Goal: Task Accomplishment & Management: Complete application form

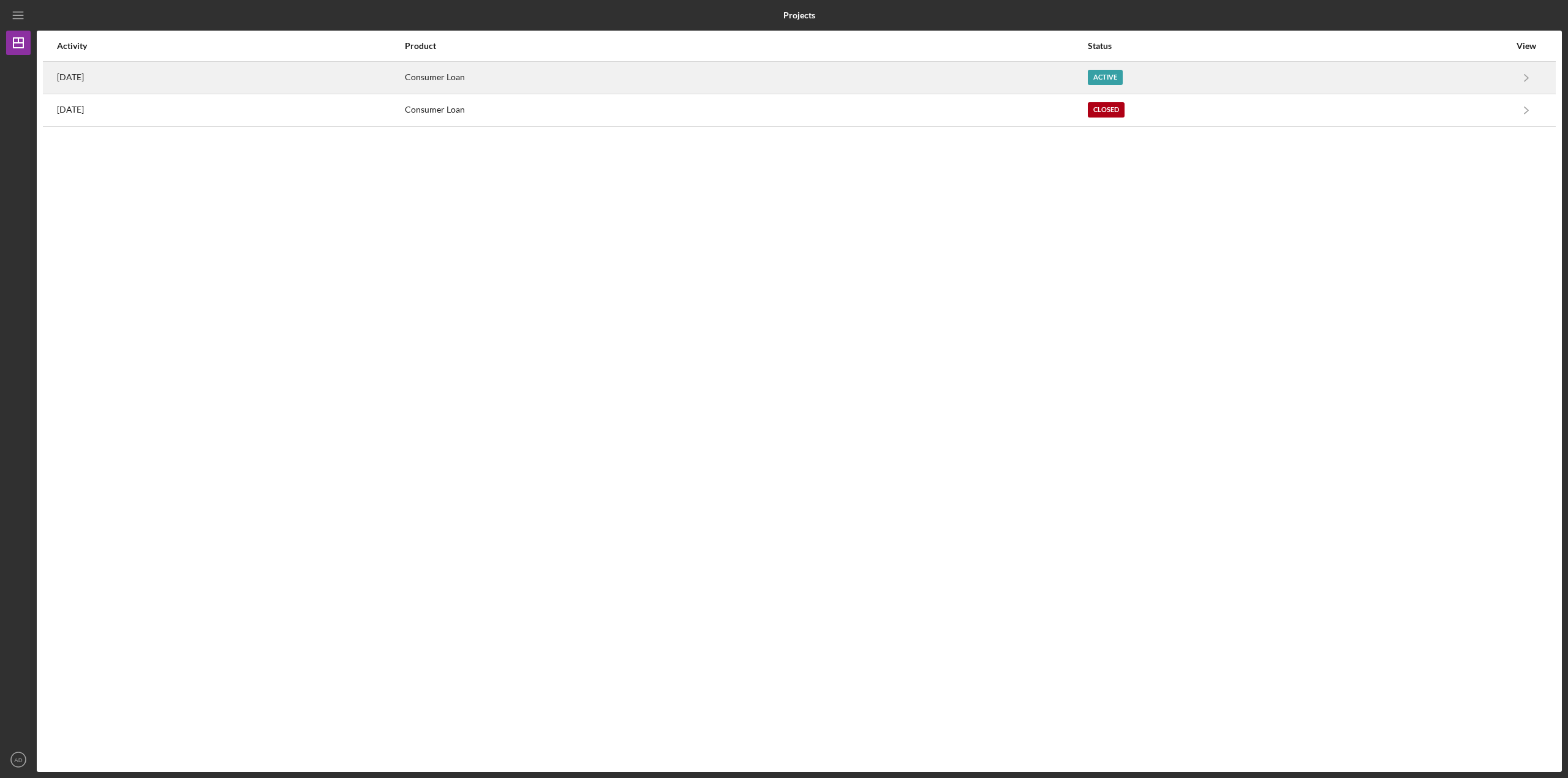
click at [207, 85] on div "[DATE]" at bounding box center [230, 78] width 346 height 31
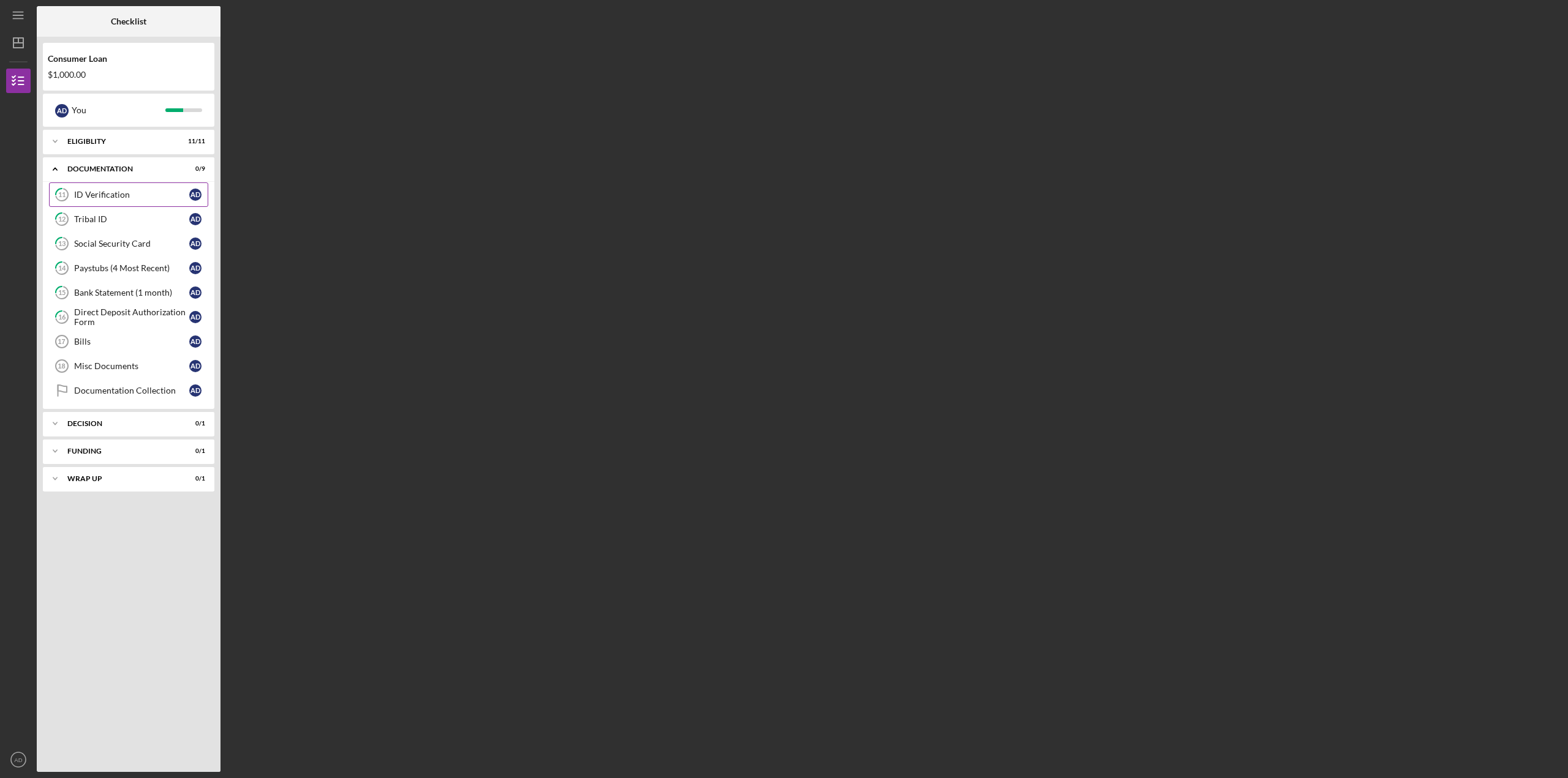
click at [127, 192] on div "ID Verification" at bounding box center [132, 194] width 115 height 10
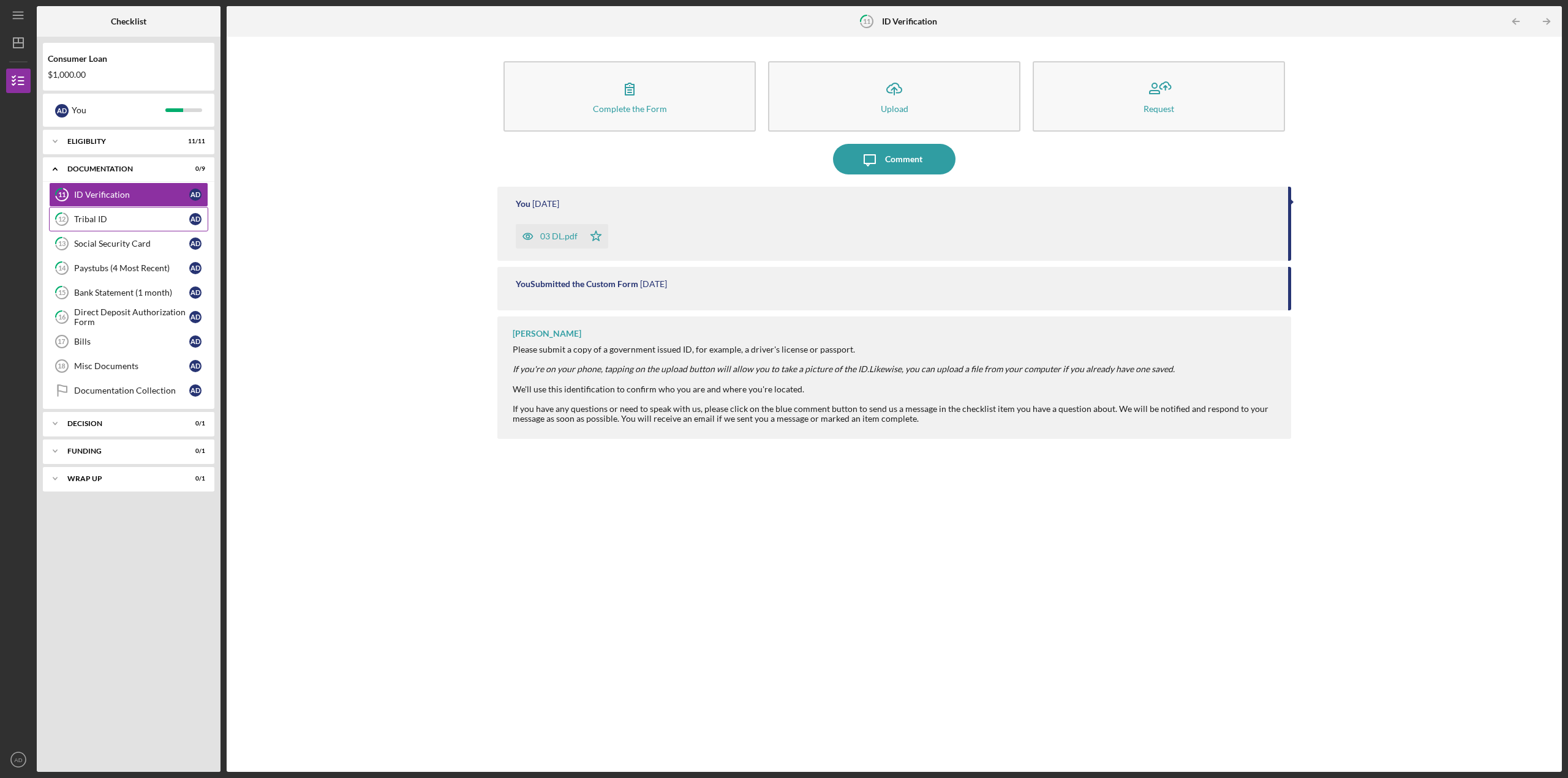
click at [97, 218] on div "Tribal ID" at bounding box center [132, 219] width 115 height 10
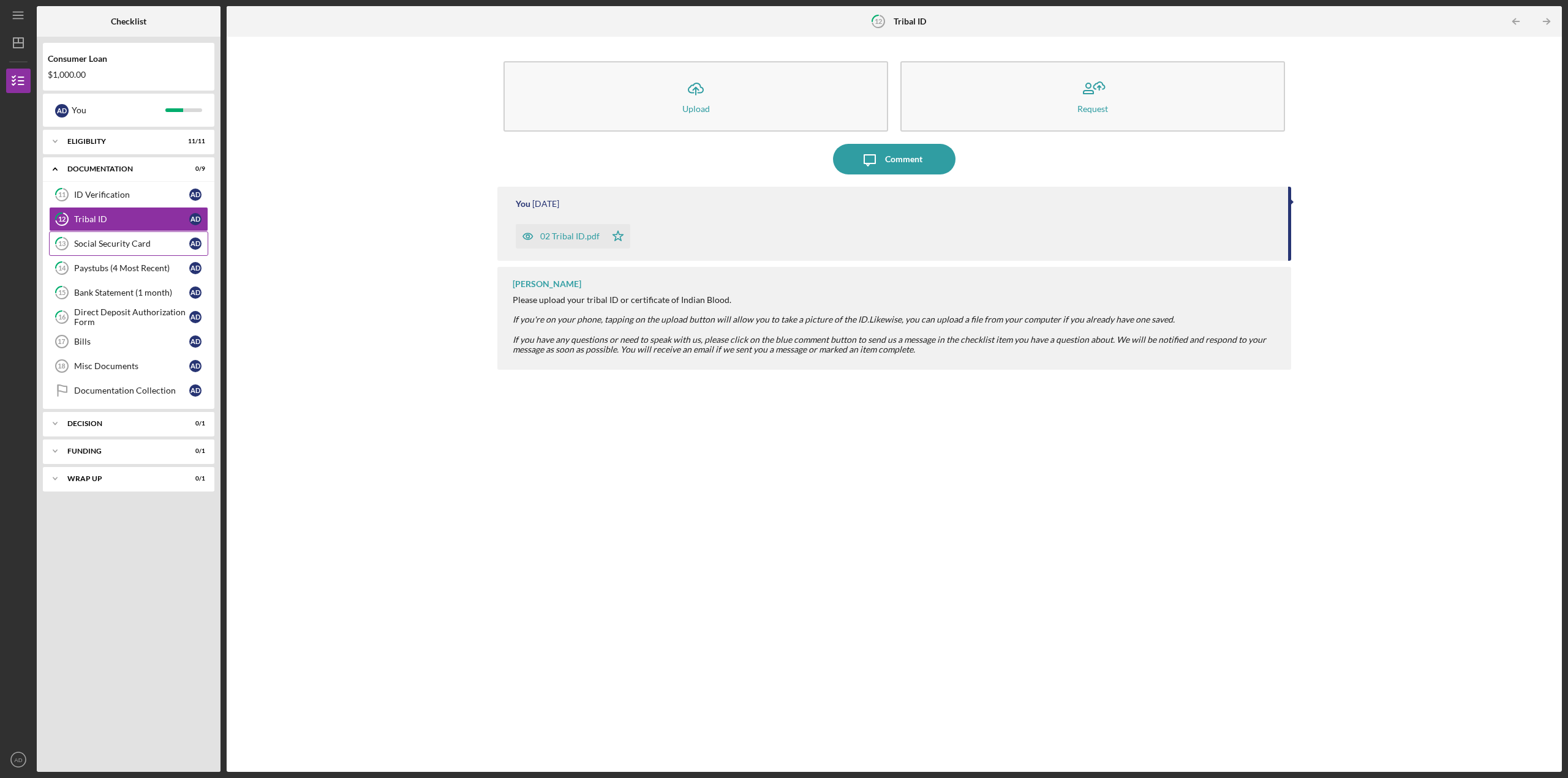
click at [114, 244] on div "Social Security Card" at bounding box center [132, 243] width 115 height 10
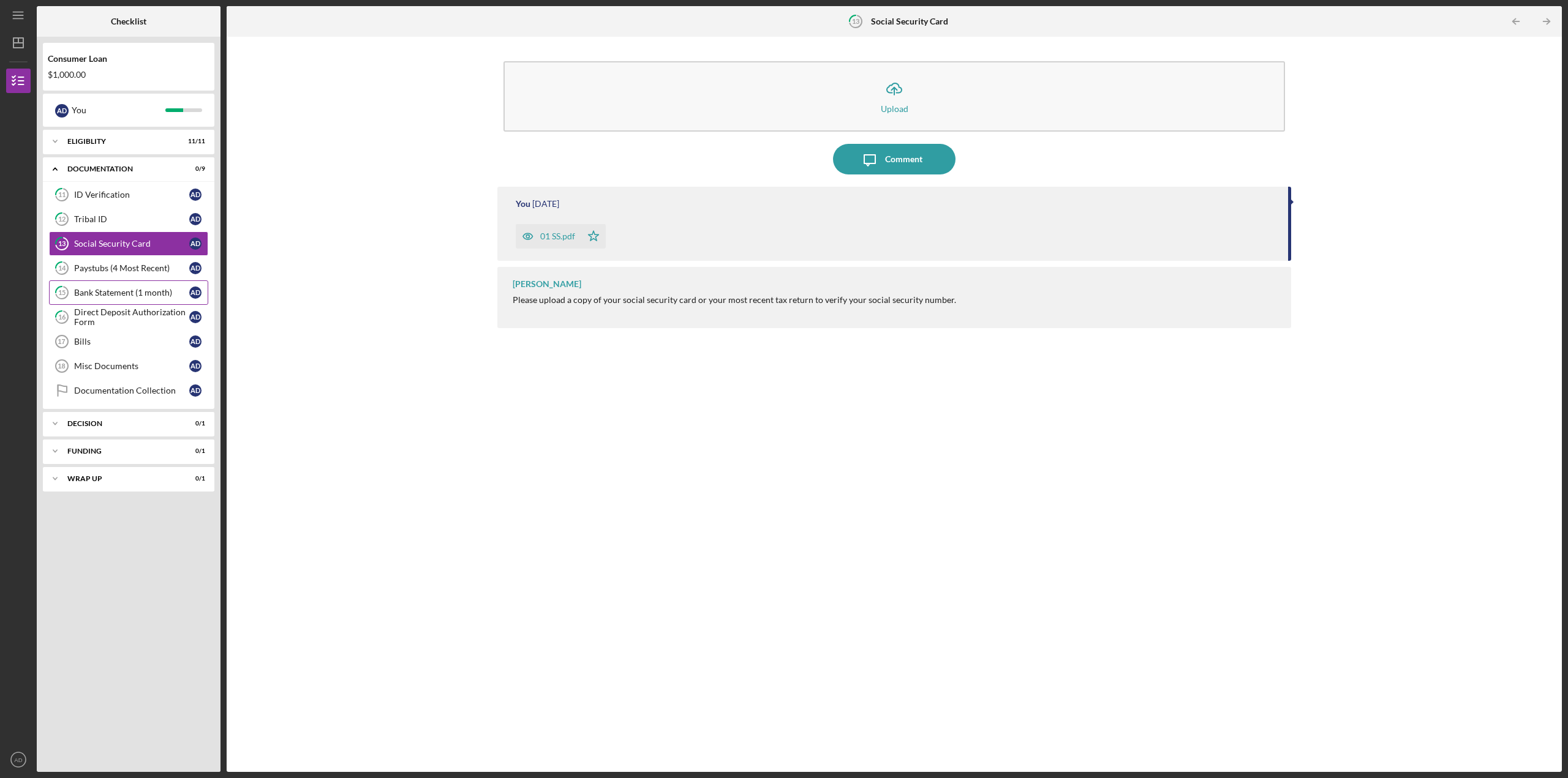
click at [97, 298] on link "15 Bank Statement (1 month) A D" at bounding box center [129, 292] width 160 height 24
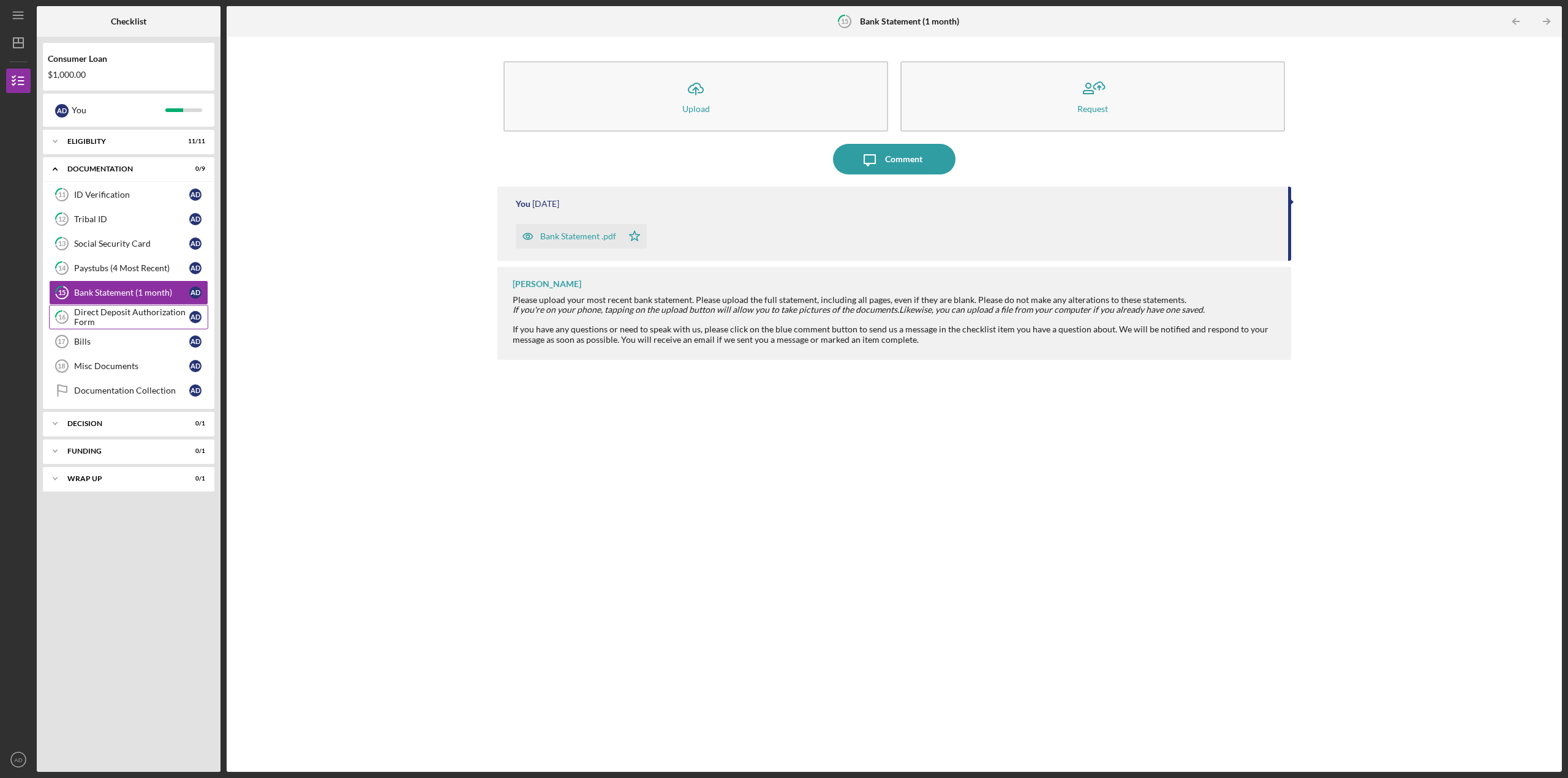
click at [124, 313] on div "Direct Deposit Authorization Form" at bounding box center [132, 317] width 115 height 19
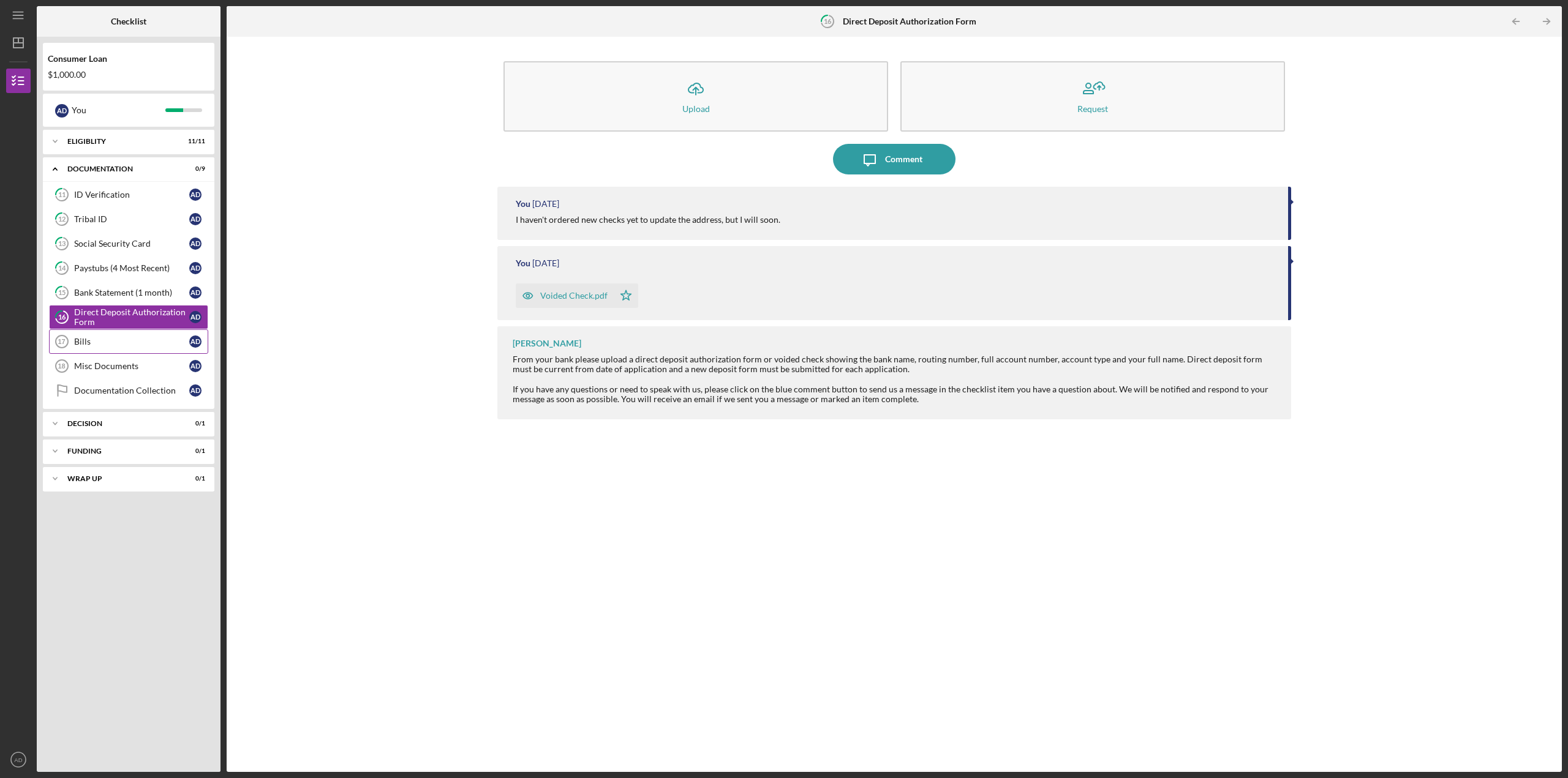
click at [85, 339] on div "Bills" at bounding box center [132, 341] width 115 height 10
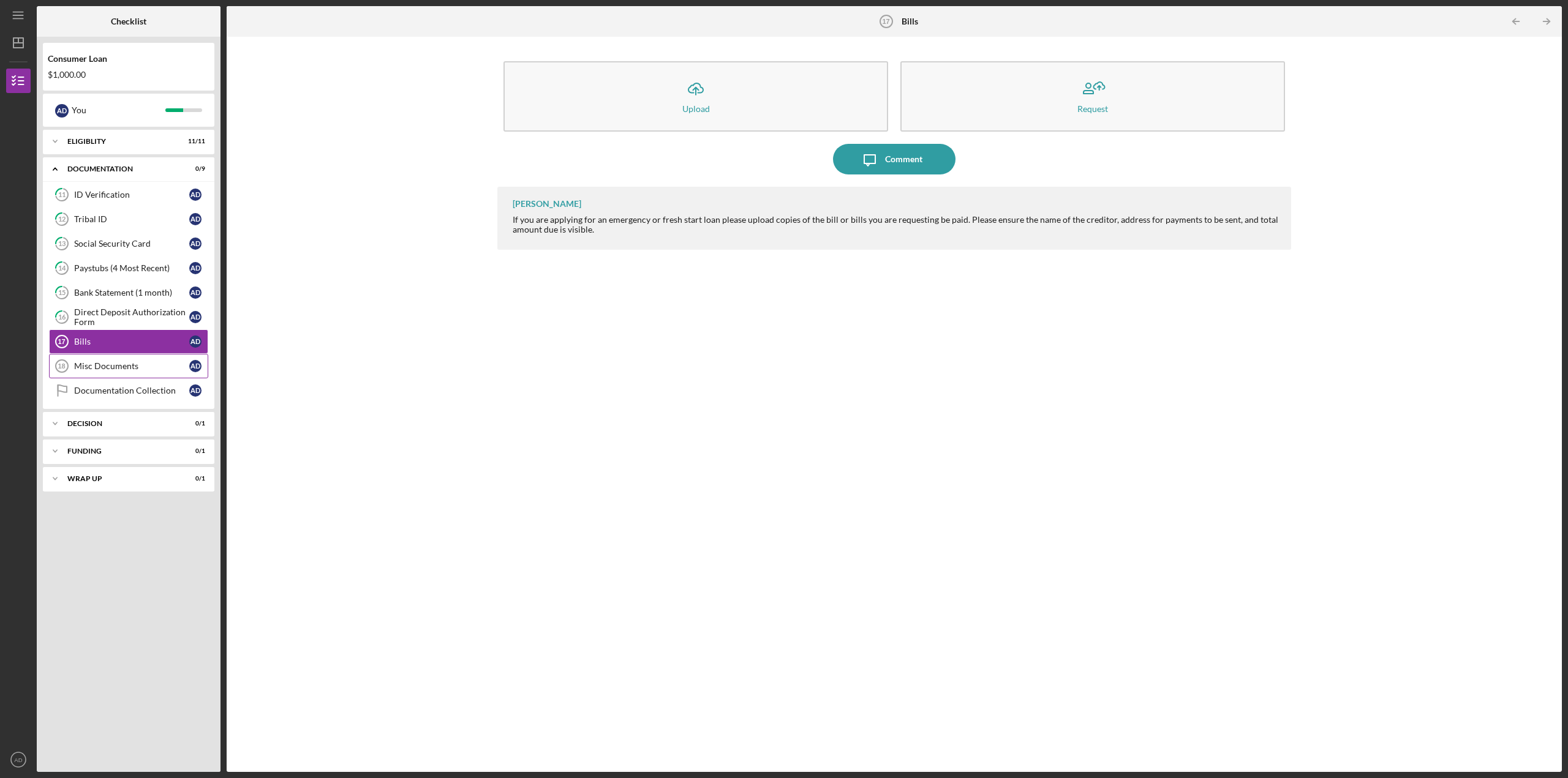
click at [90, 369] on div "Misc Documents" at bounding box center [132, 366] width 115 height 10
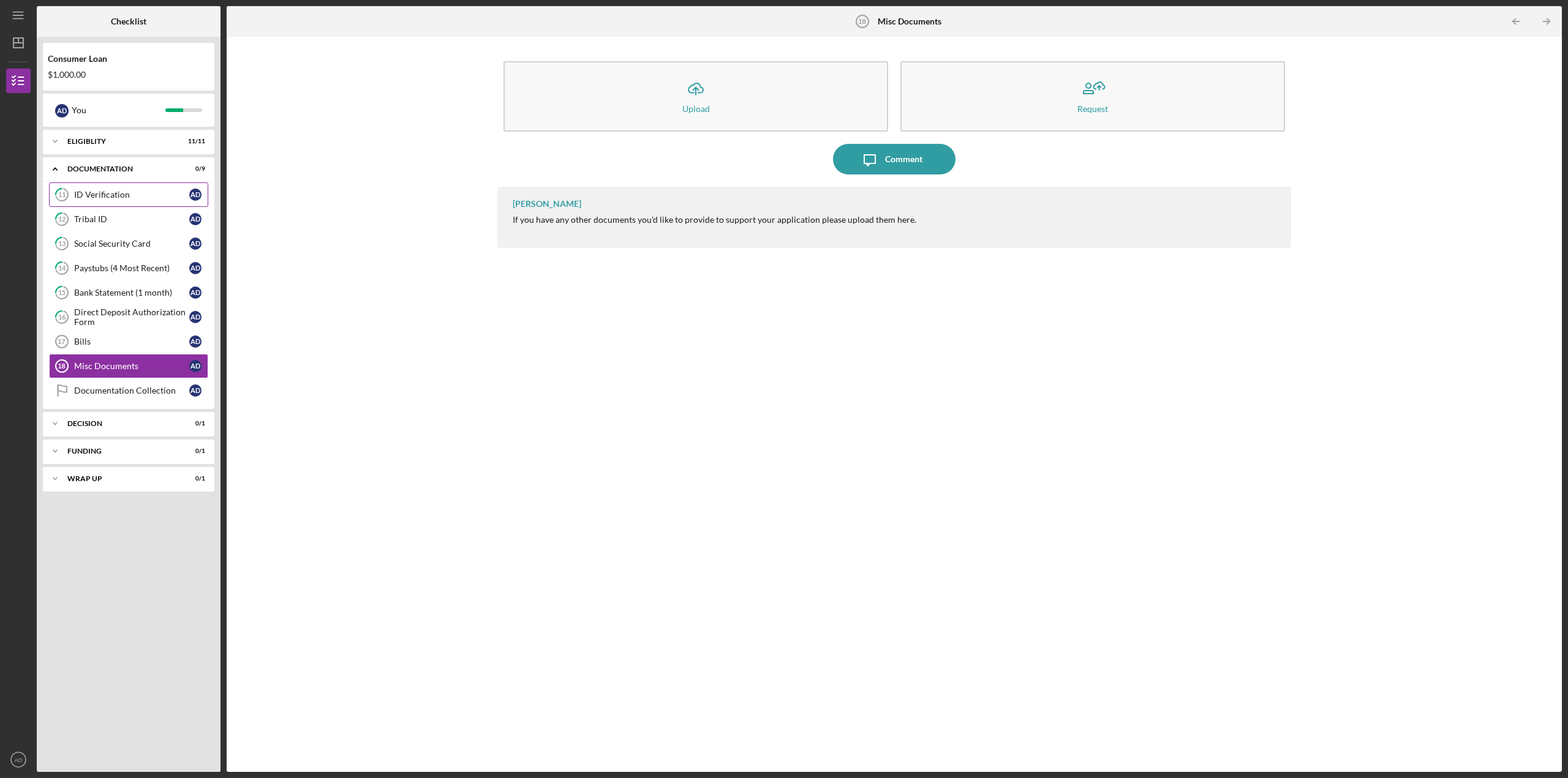
click at [101, 198] on div "ID Verification" at bounding box center [132, 194] width 115 height 10
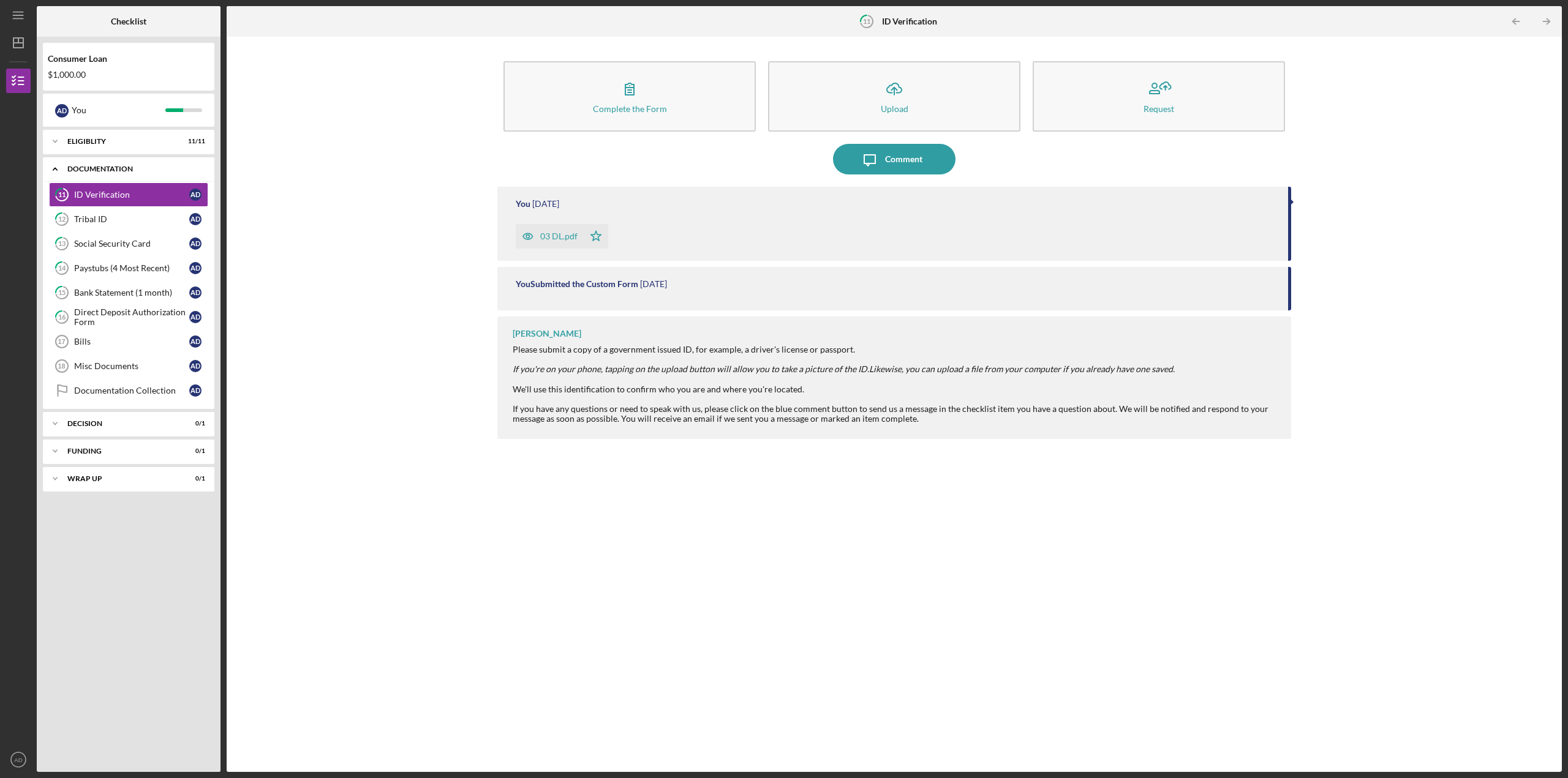
click at [54, 166] on icon "Icon/Expander" at bounding box center [55, 168] width 24 height 24
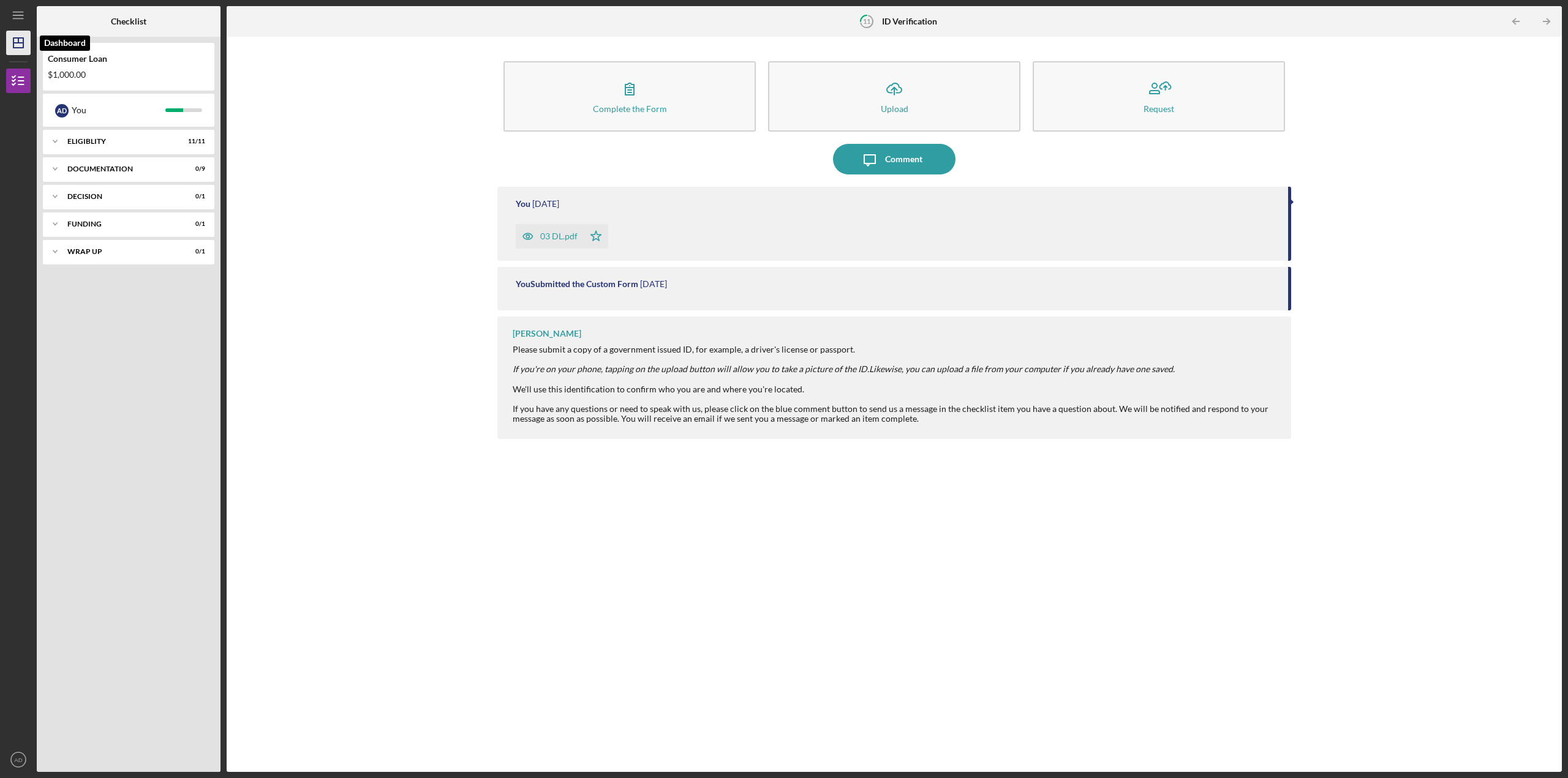
click at [22, 39] on icon "Icon/Dashboard" at bounding box center [18, 43] width 31 height 31
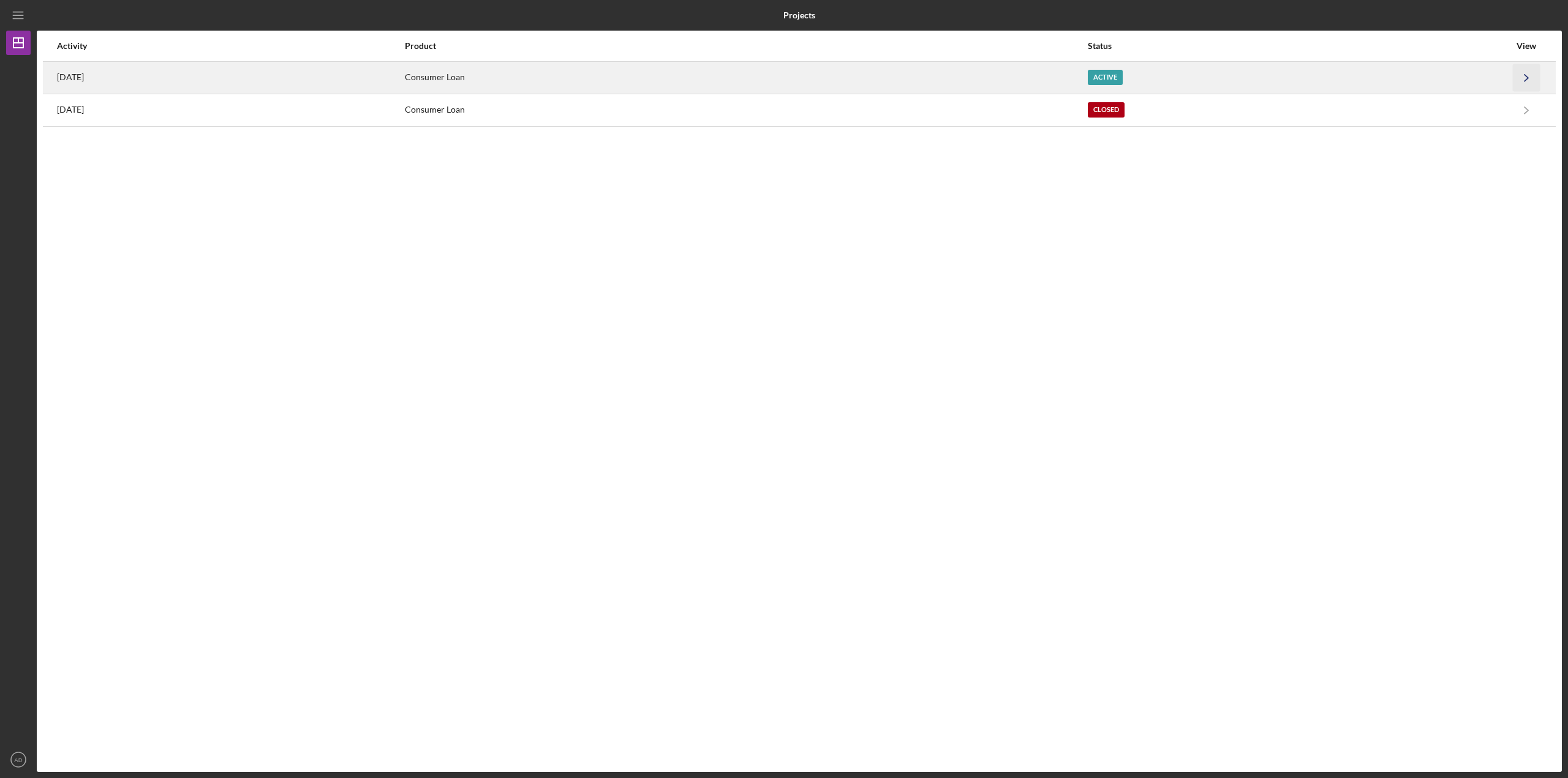
click at [1528, 76] on icon "Icon/Navigate" at bounding box center [1526, 77] width 28 height 28
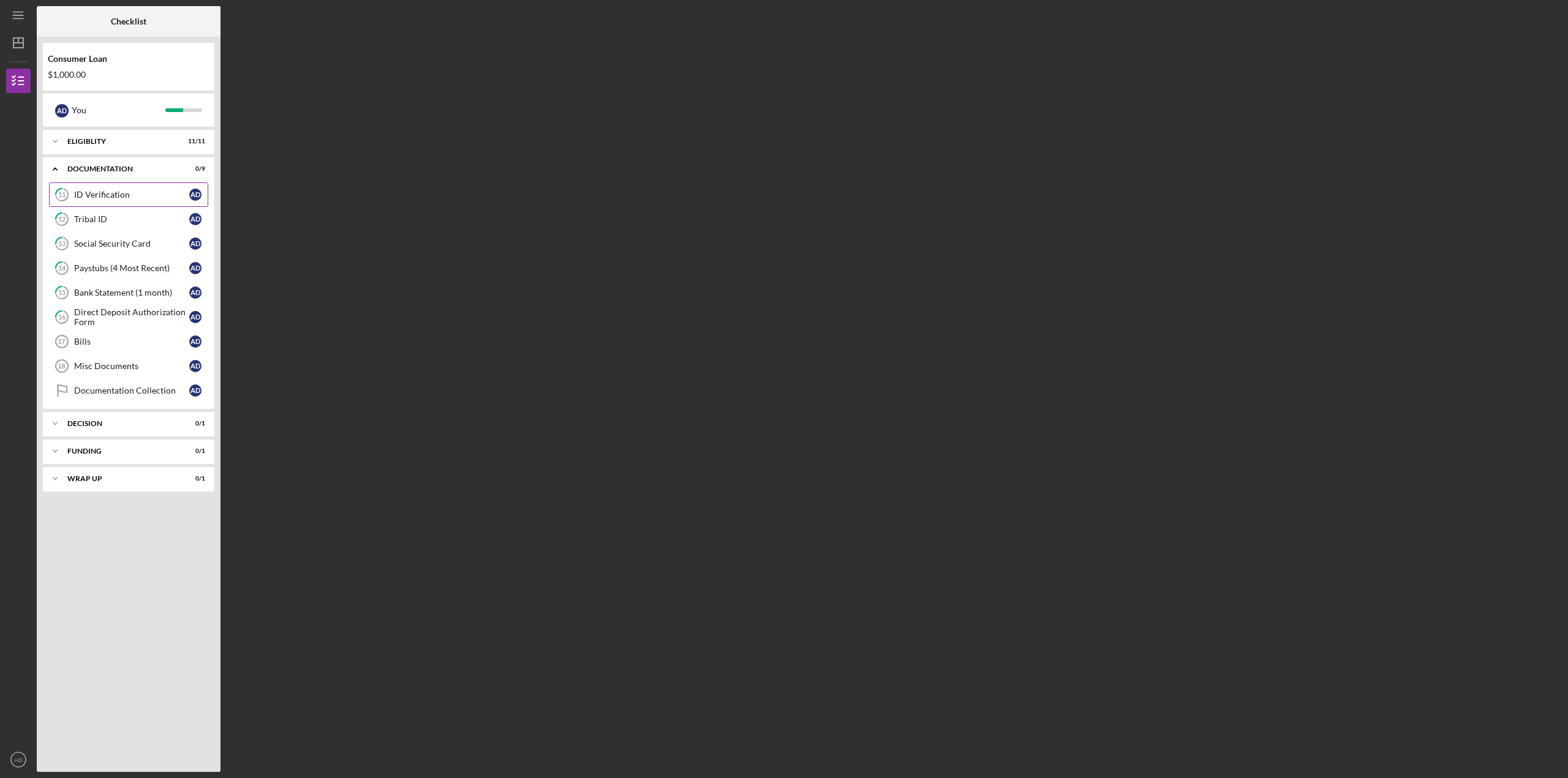
click at [103, 194] on div "ID Verification" at bounding box center [132, 194] width 115 height 10
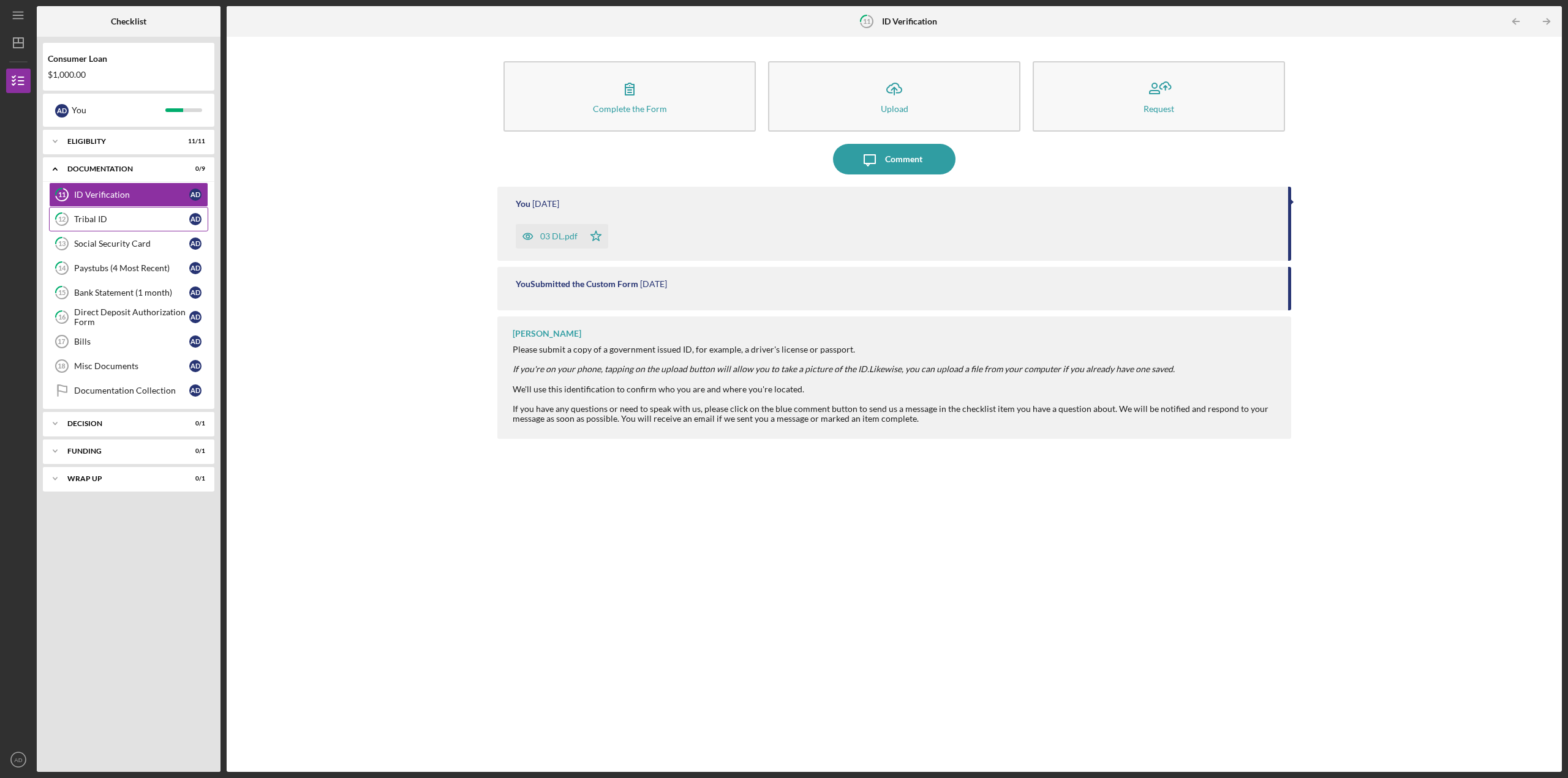
click at [91, 226] on link "12 Tribal ID A D" at bounding box center [129, 218] width 160 height 24
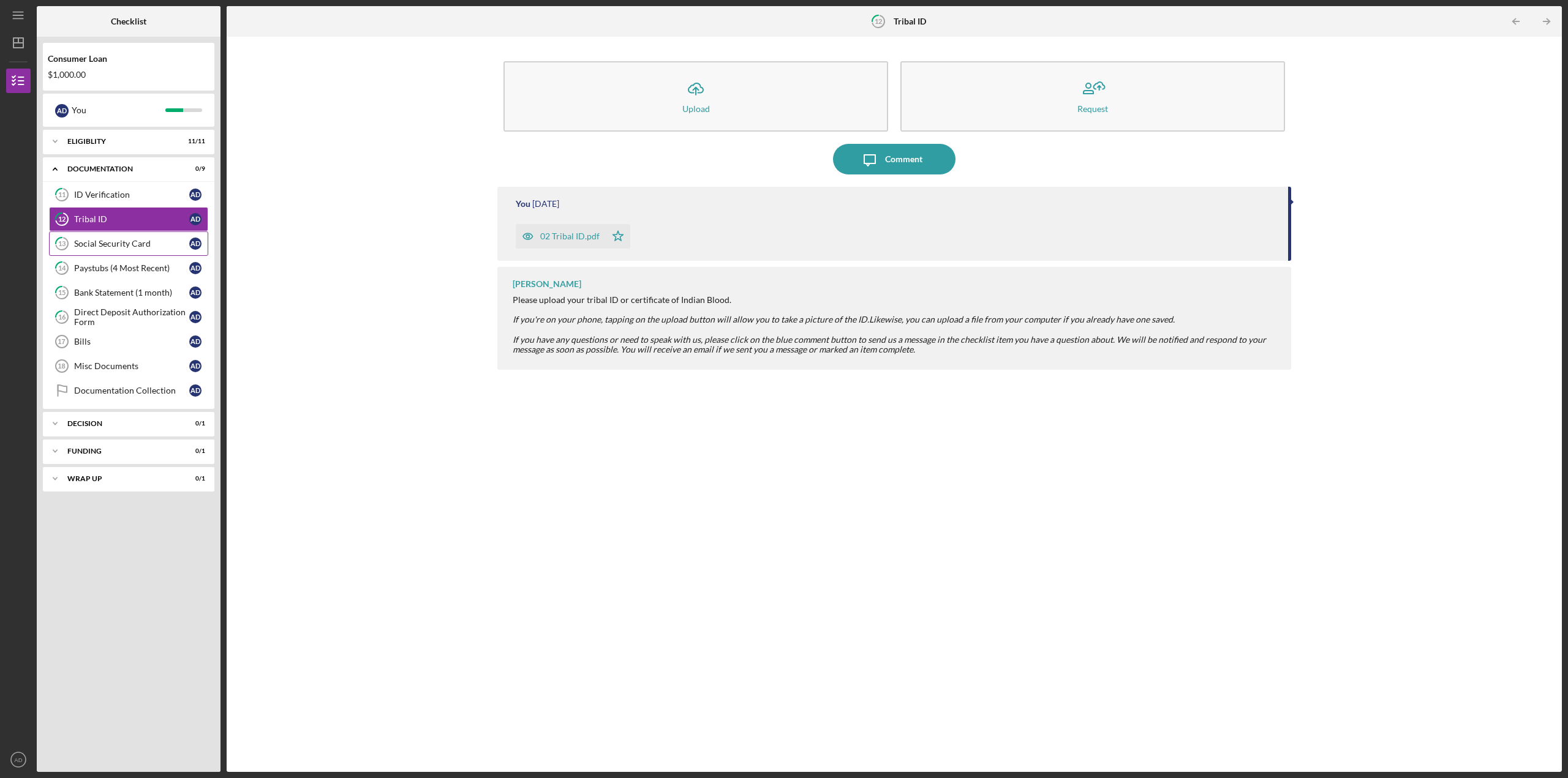
click at [103, 252] on link "13 Social Security Card A D" at bounding box center [129, 243] width 160 height 24
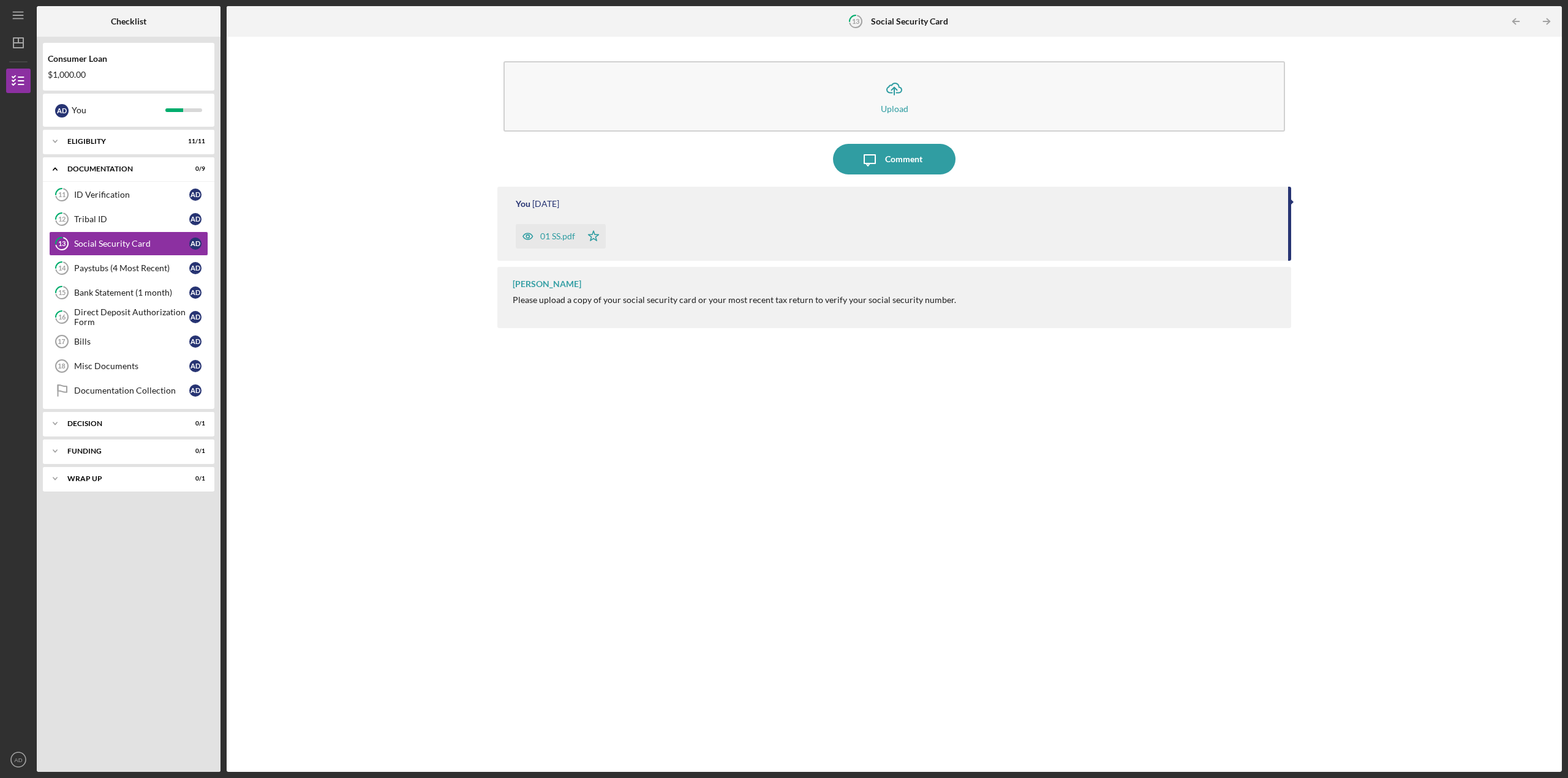
click at [557, 235] on div "01 SS.pdf" at bounding box center [557, 237] width 35 height 10
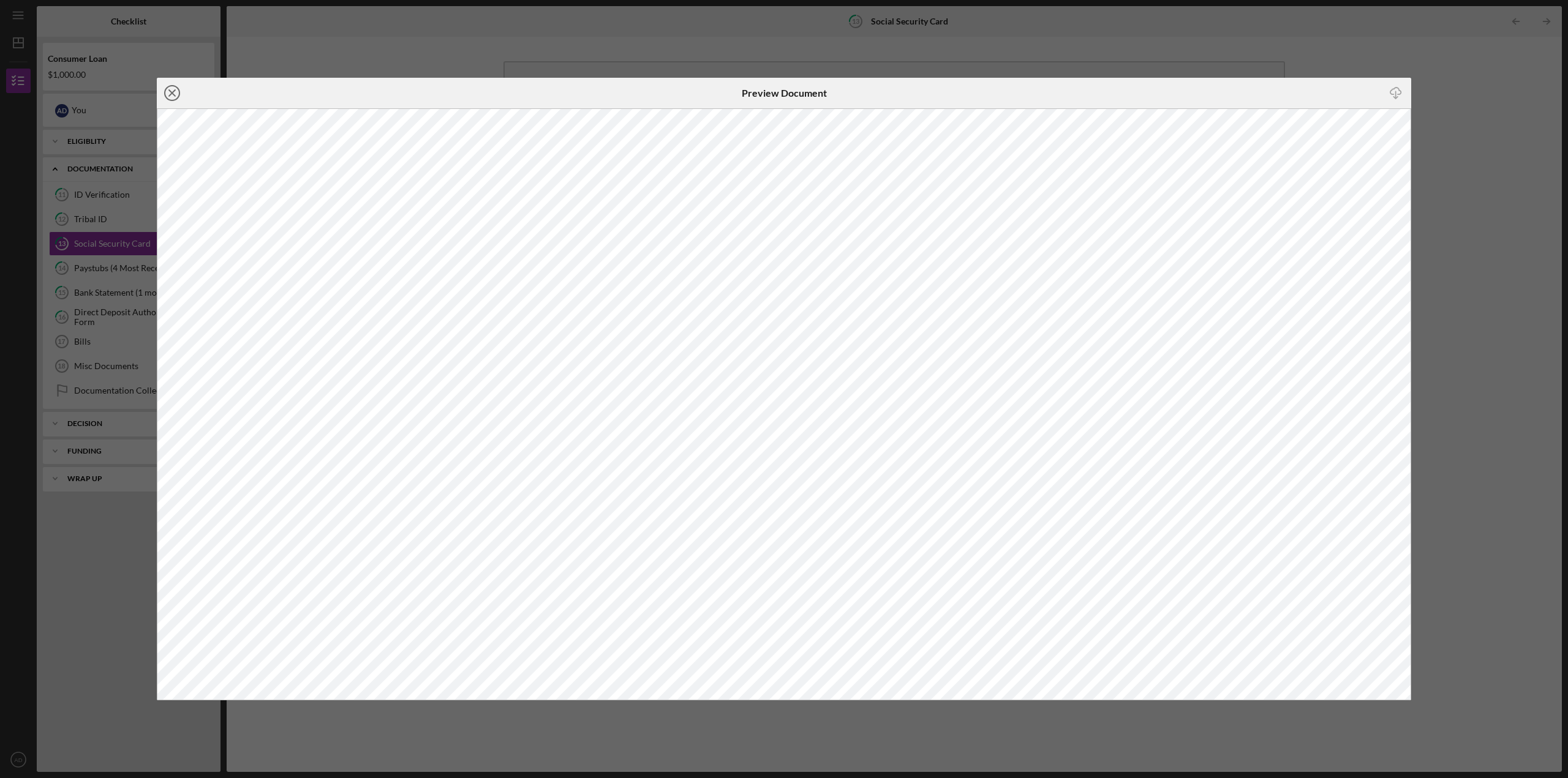
click at [172, 94] on icon "Icon/Close" at bounding box center [172, 93] width 31 height 31
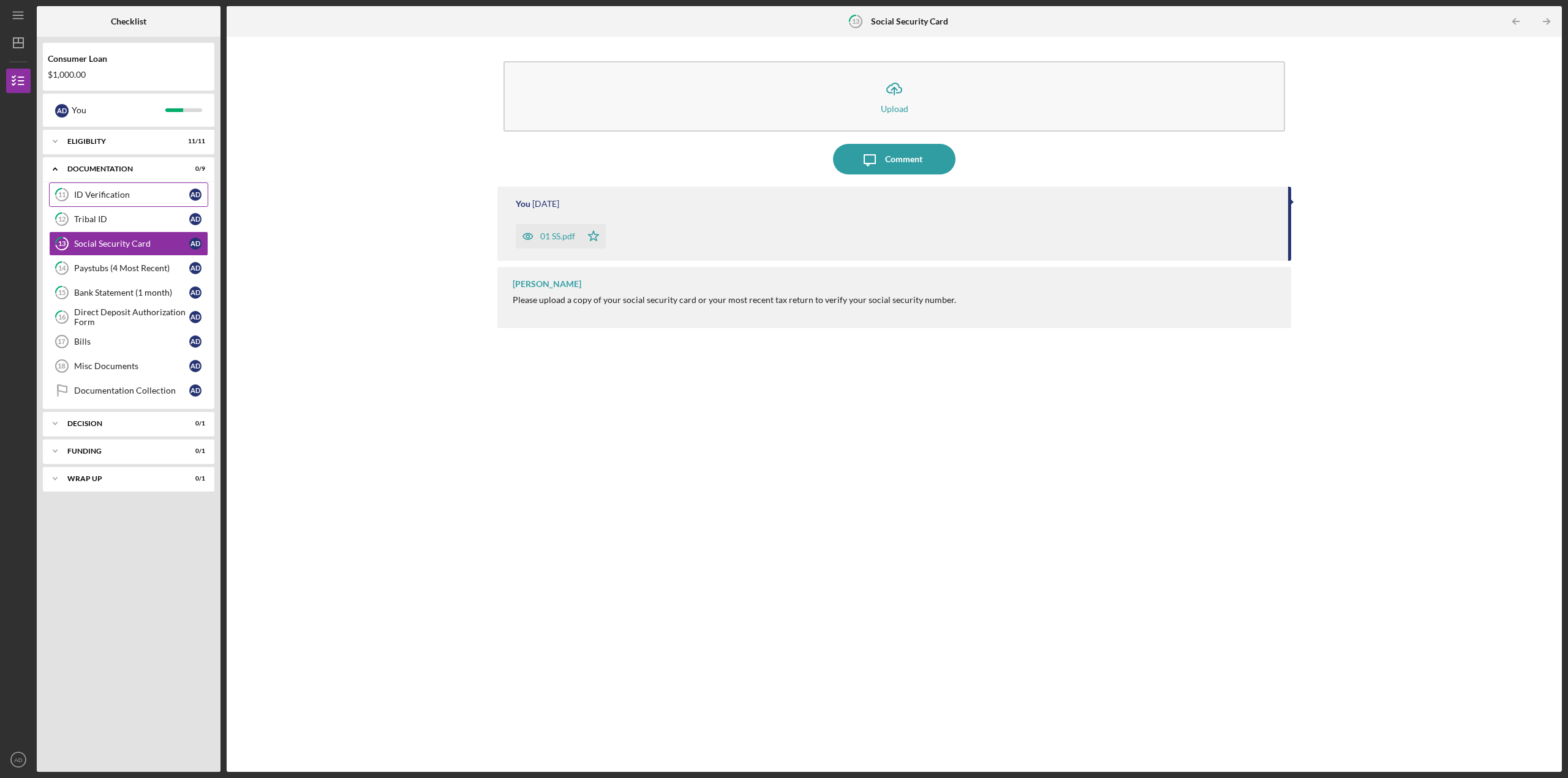
click at [104, 194] on div "ID Verification" at bounding box center [132, 194] width 115 height 10
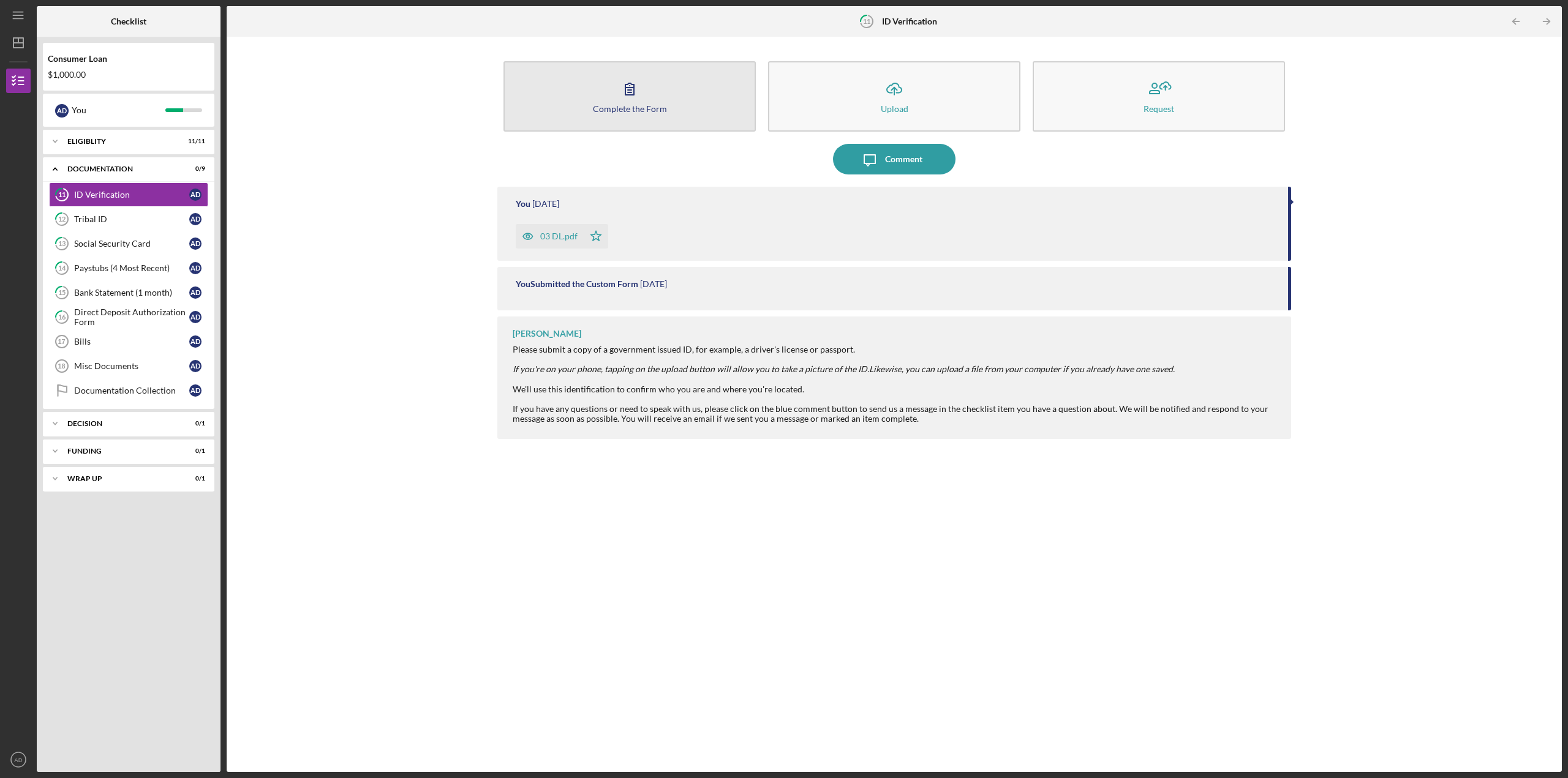
click at [653, 109] on div "Complete the Form" at bounding box center [629, 109] width 74 height 10
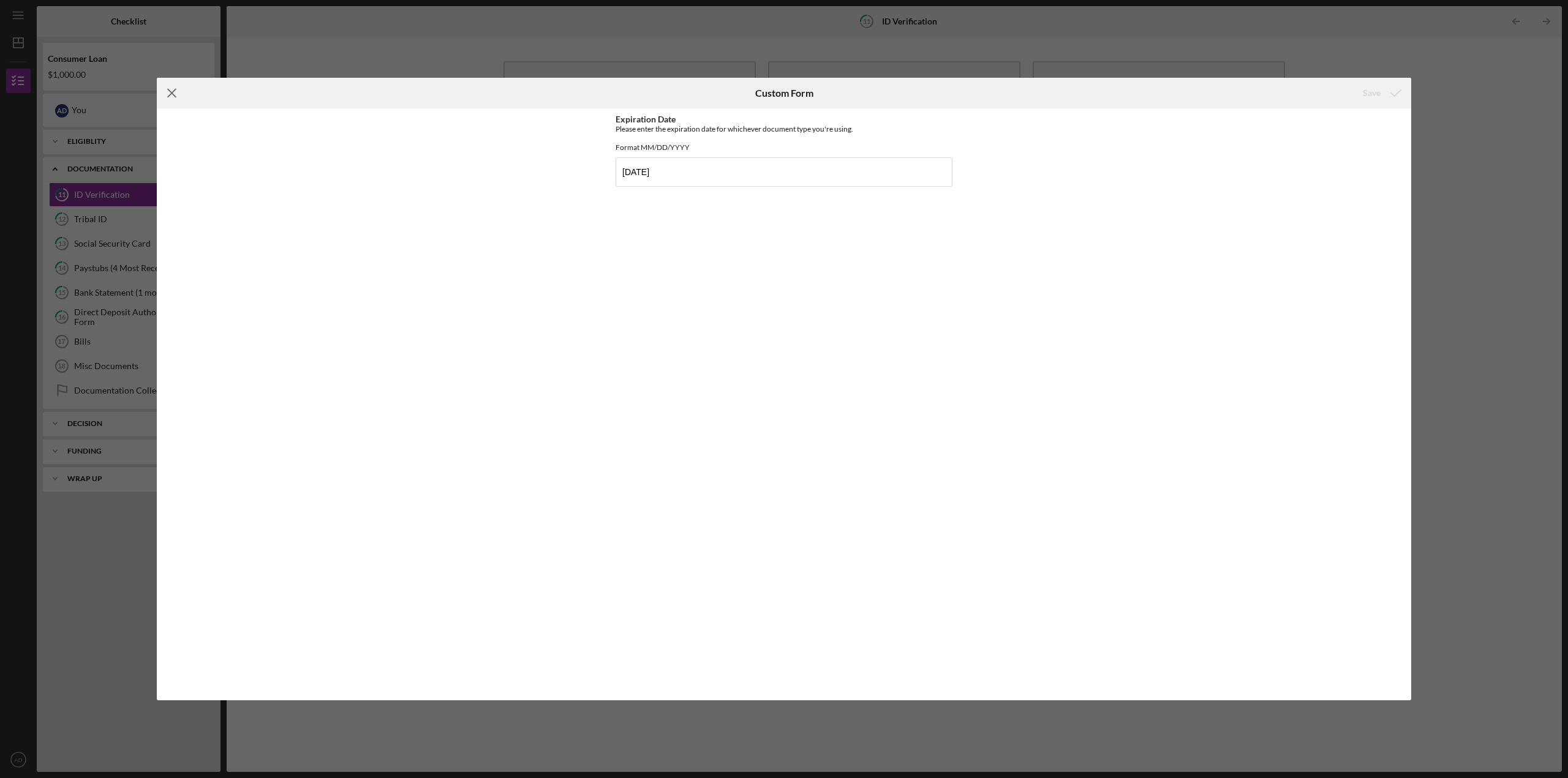
click at [173, 93] on icon "Icon/Menu Close" at bounding box center [172, 93] width 31 height 31
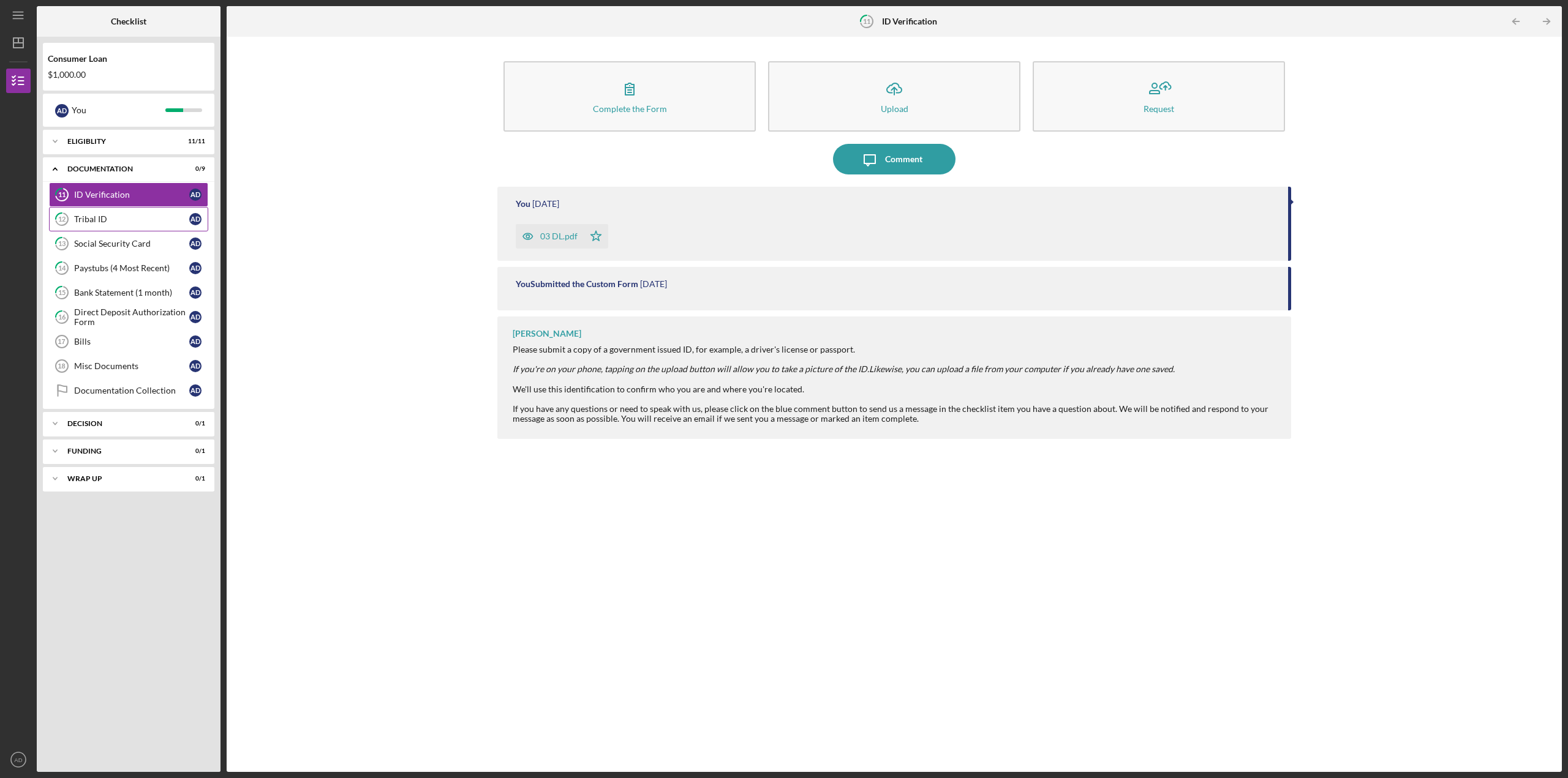
click at [95, 221] on div "Tribal ID" at bounding box center [132, 219] width 115 height 10
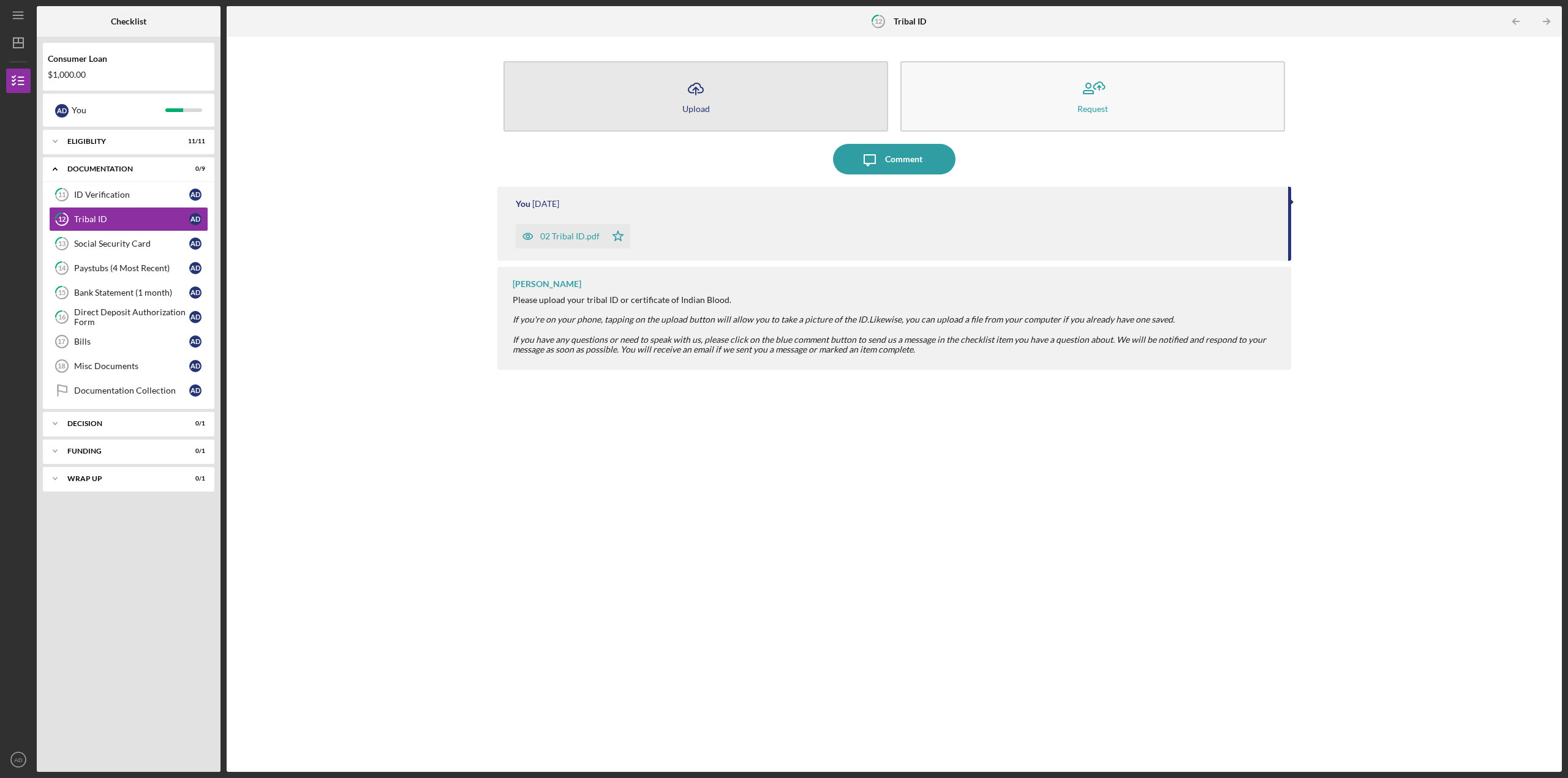
click at [690, 100] on icon "Icon/Upload" at bounding box center [695, 88] width 31 height 31
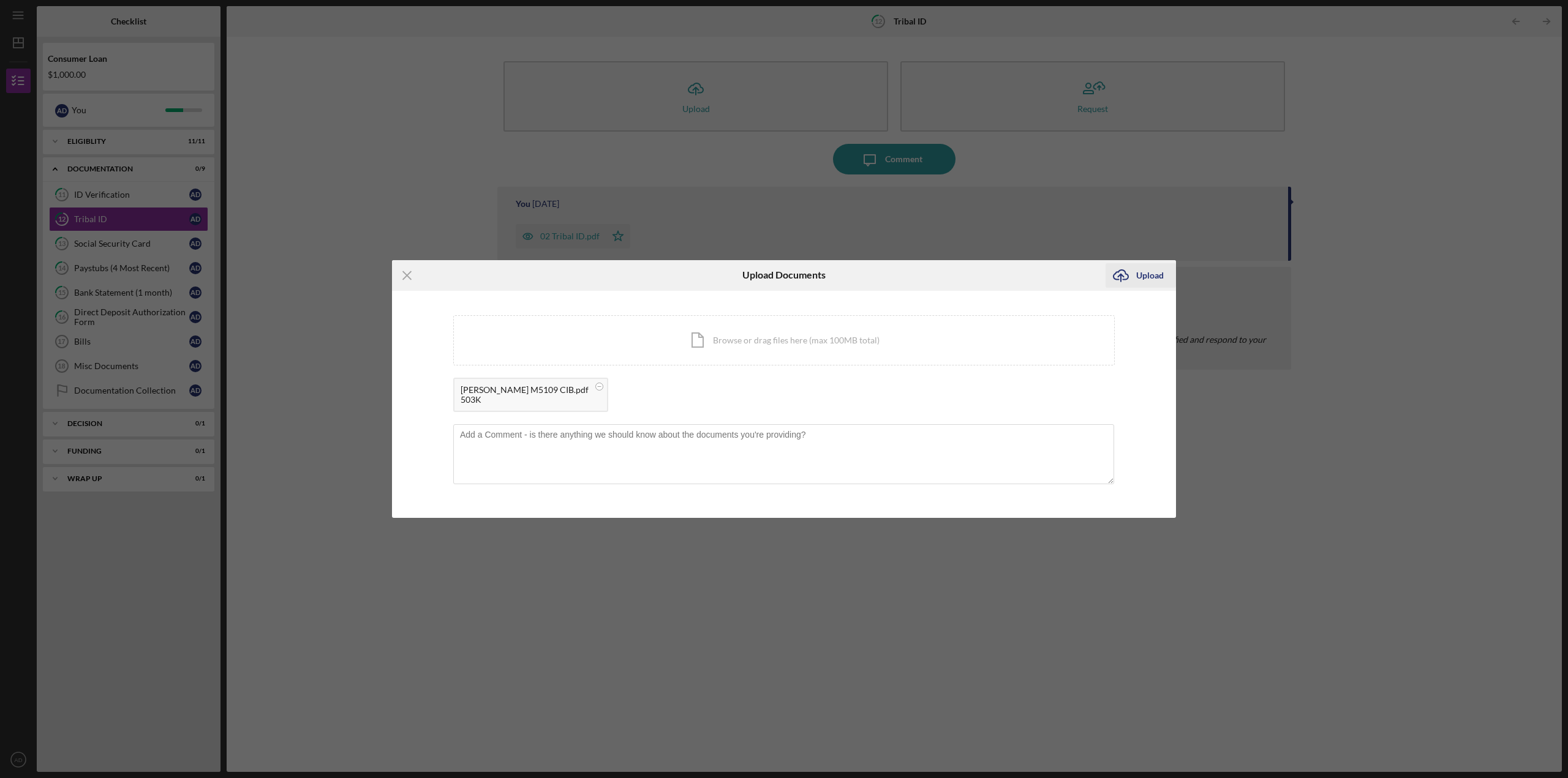
click at [1142, 271] on div "Upload" at bounding box center [1150, 275] width 28 height 24
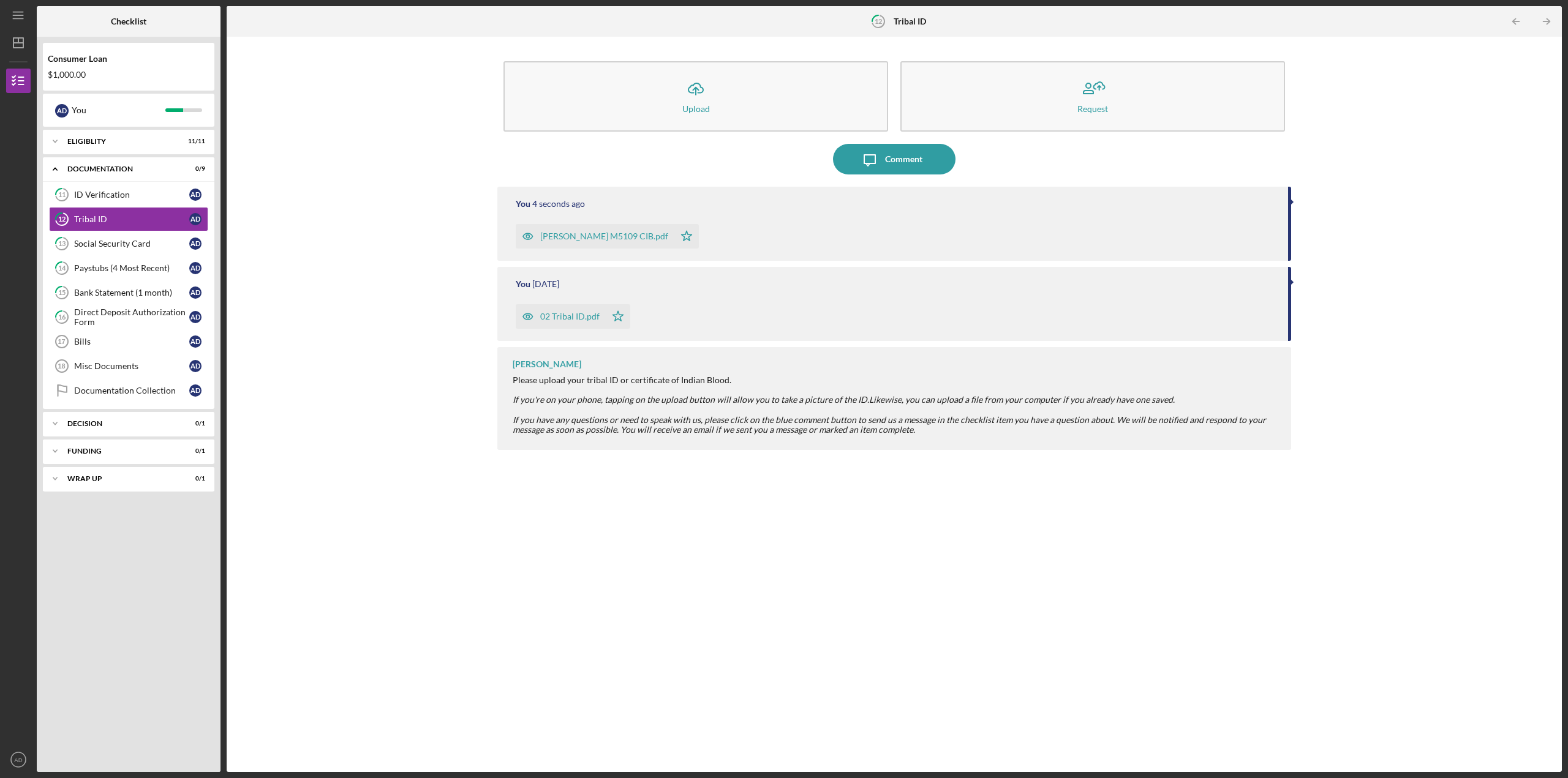
click at [523, 317] on icon "button" at bounding box center [528, 316] width 10 height 6
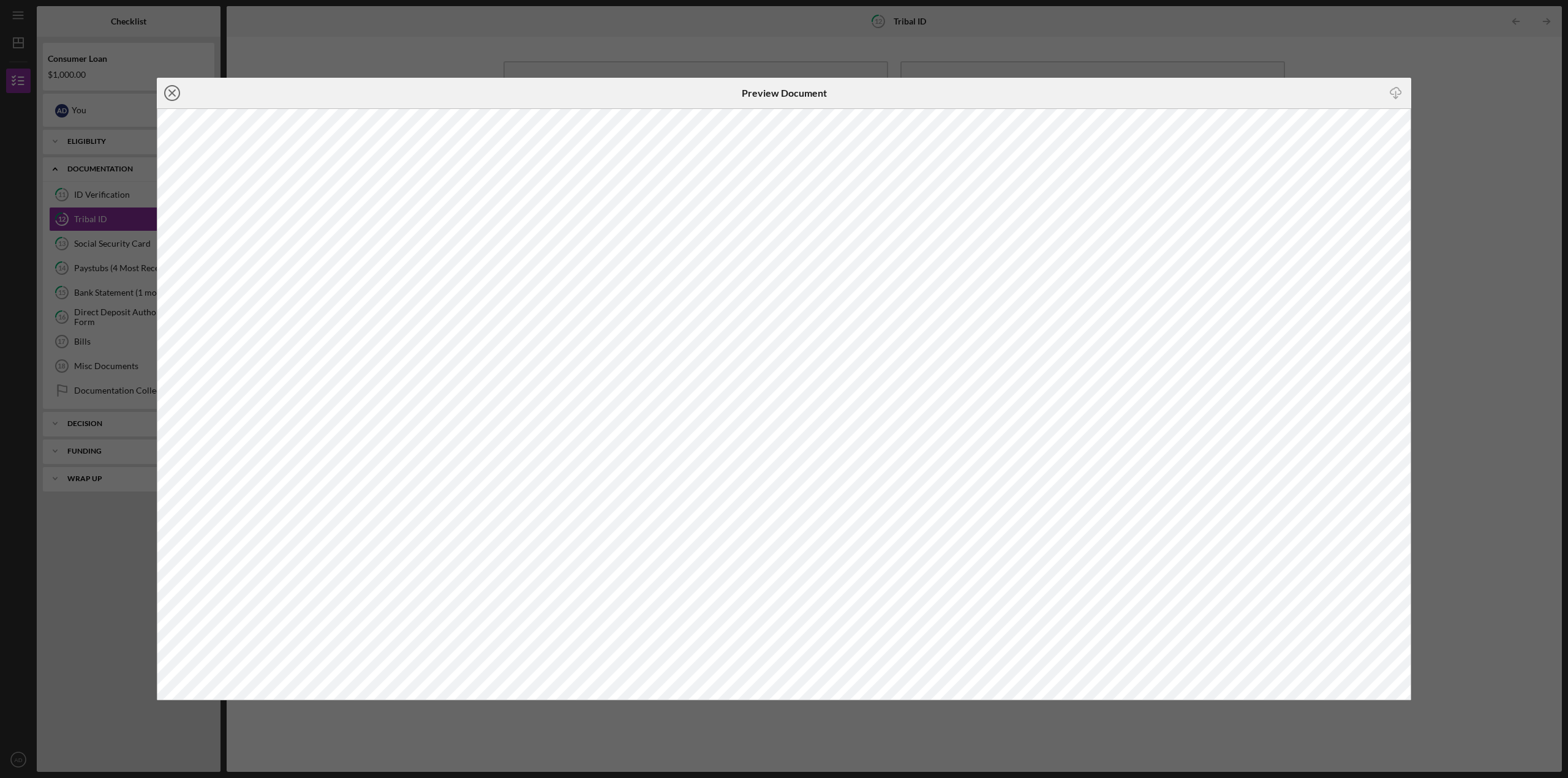
click at [172, 92] on line at bounding box center [172, 93] width 6 height 6
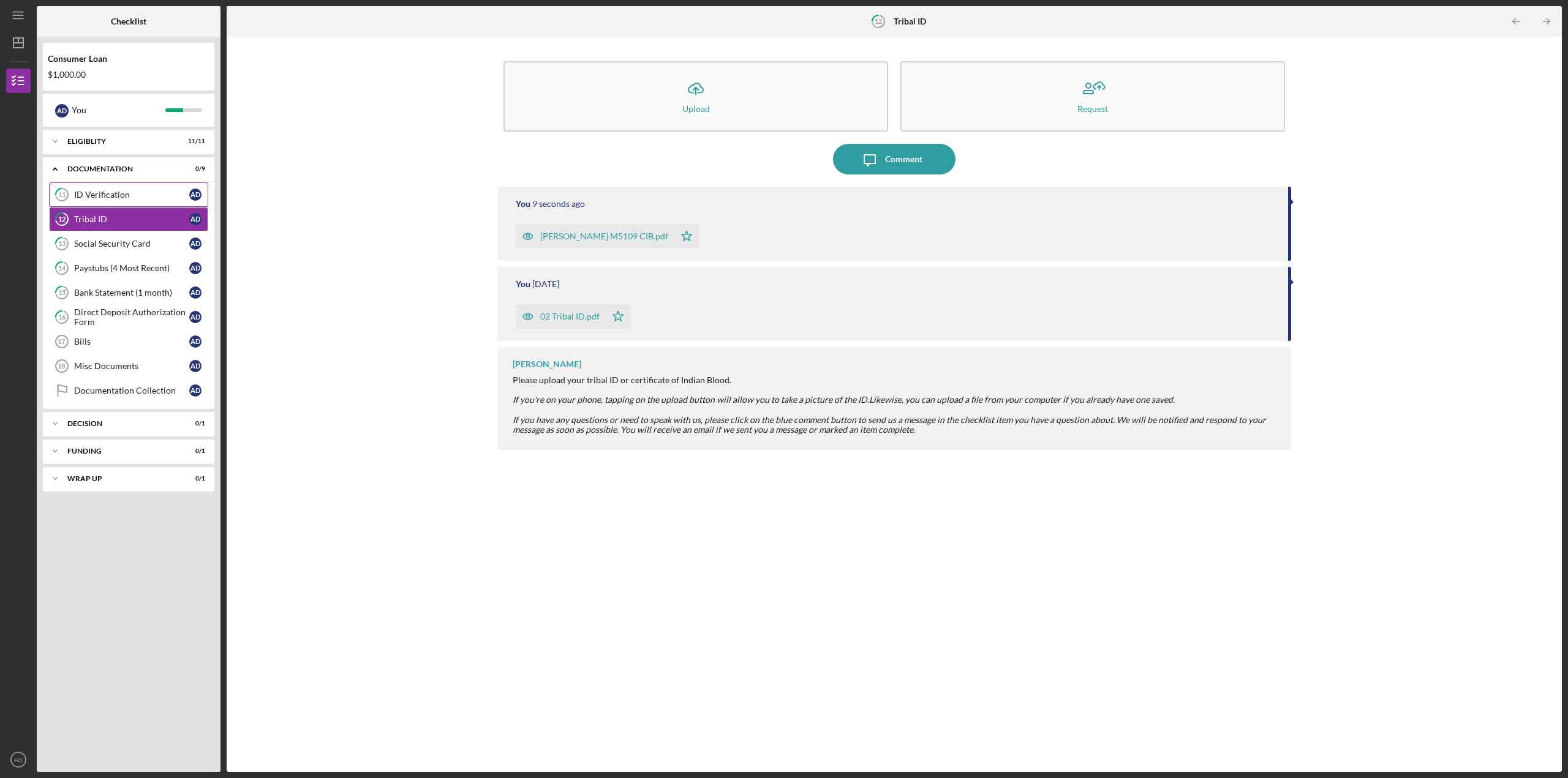
click at [85, 188] on link "11 ID Verification A D" at bounding box center [129, 194] width 160 height 24
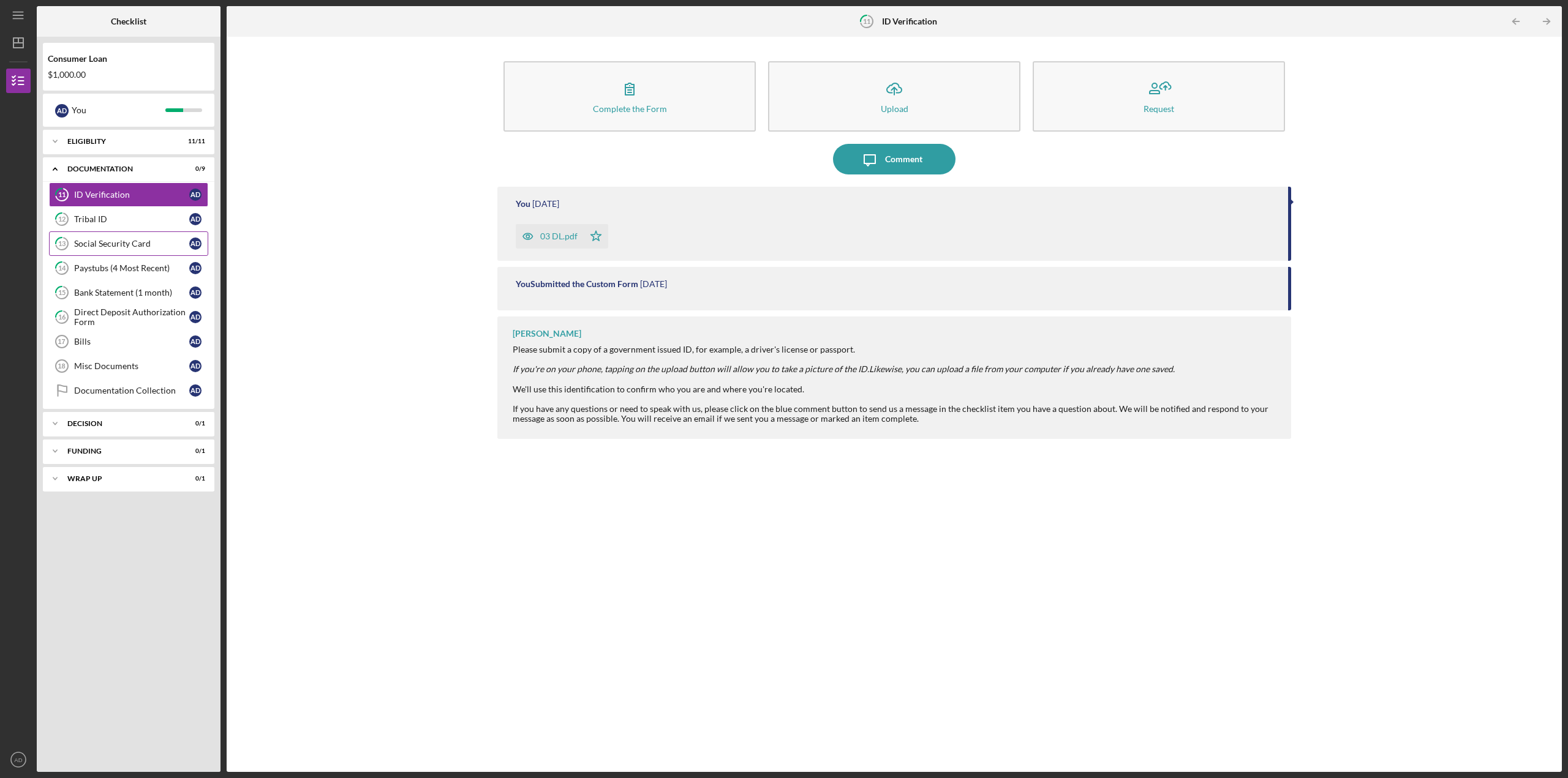
click at [104, 240] on div "Social Security Card" at bounding box center [132, 243] width 115 height 10
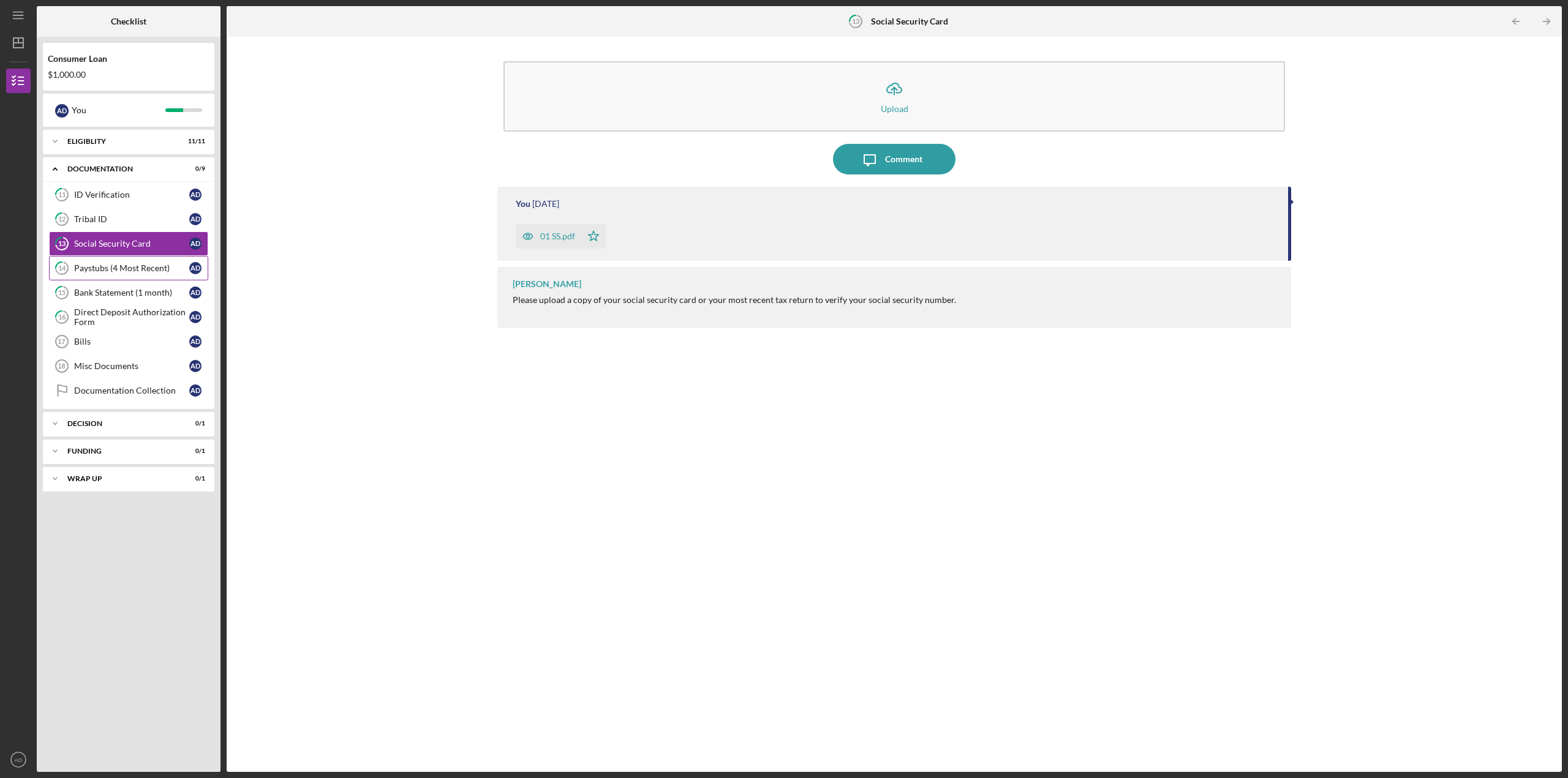
click at [94, 267] on div "Paystubs (4 Most Recent)" at bounding box center [132, 268] width 115 height 10
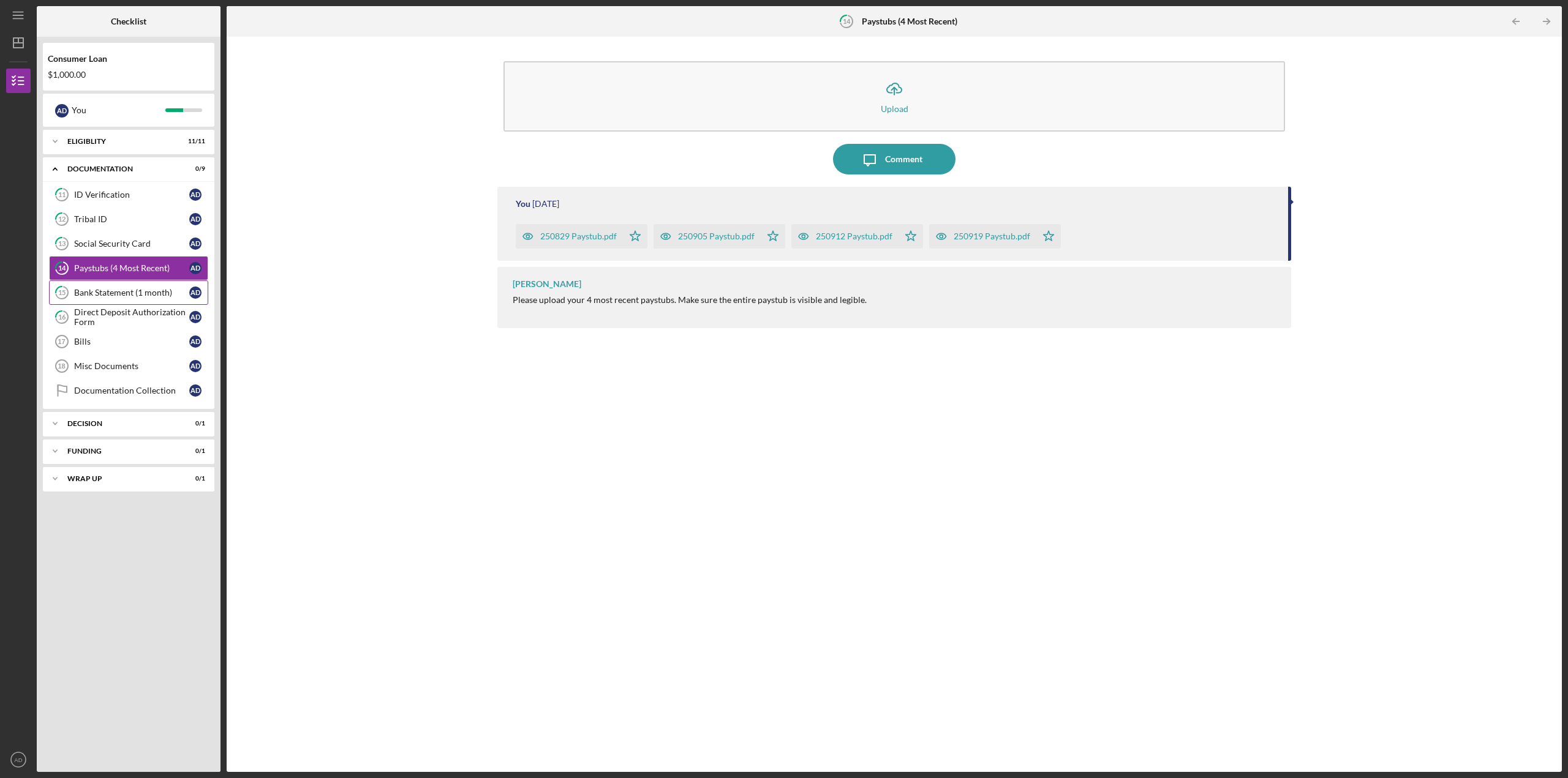
click at [124, 287] on link "15 Bank Statement (1 month) A D" at bounding box center [129, 292] width 160 height 24
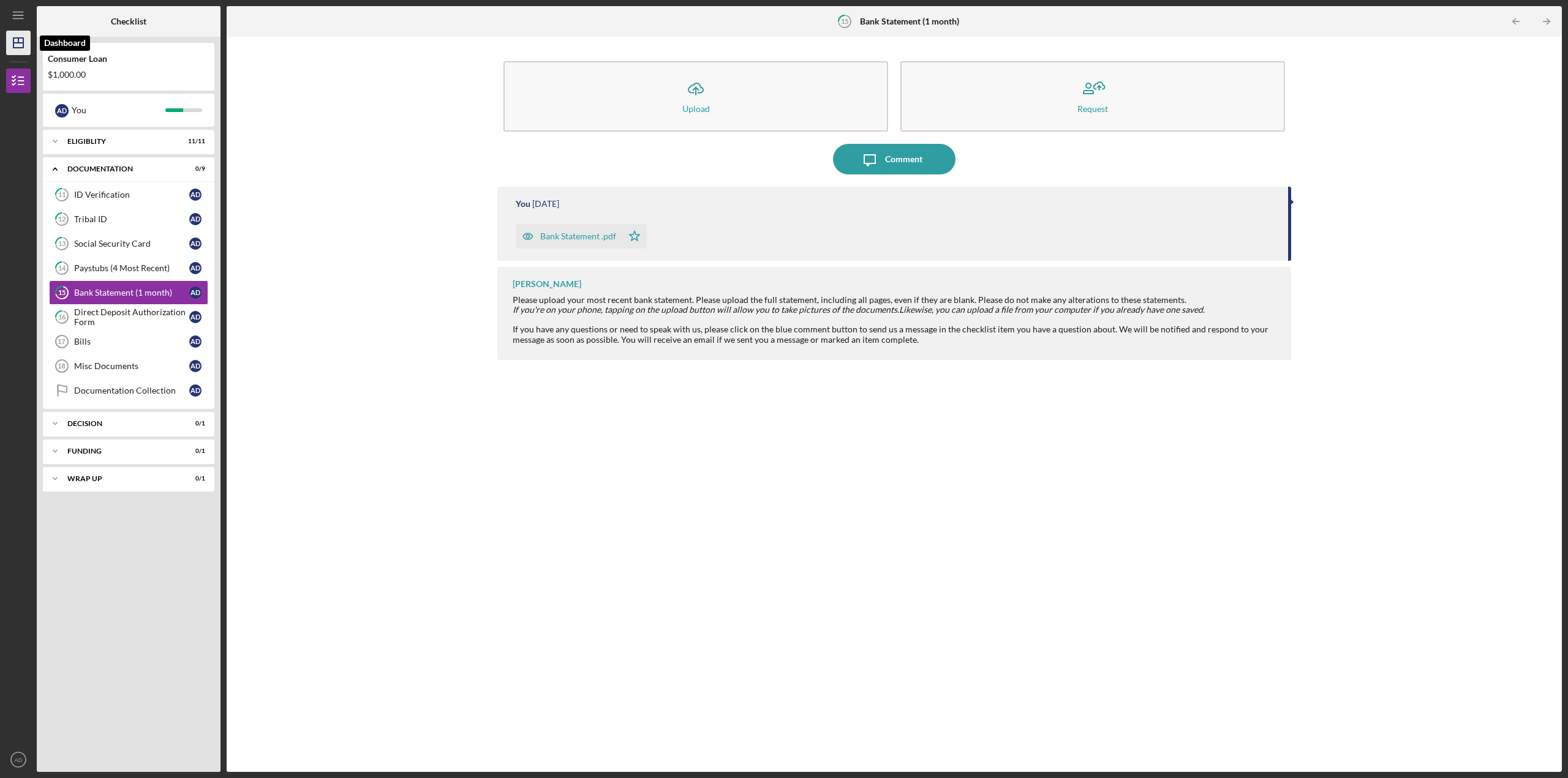
click at [16, 43] on line "button" at bounding box center [18, 43] width 10 height 0
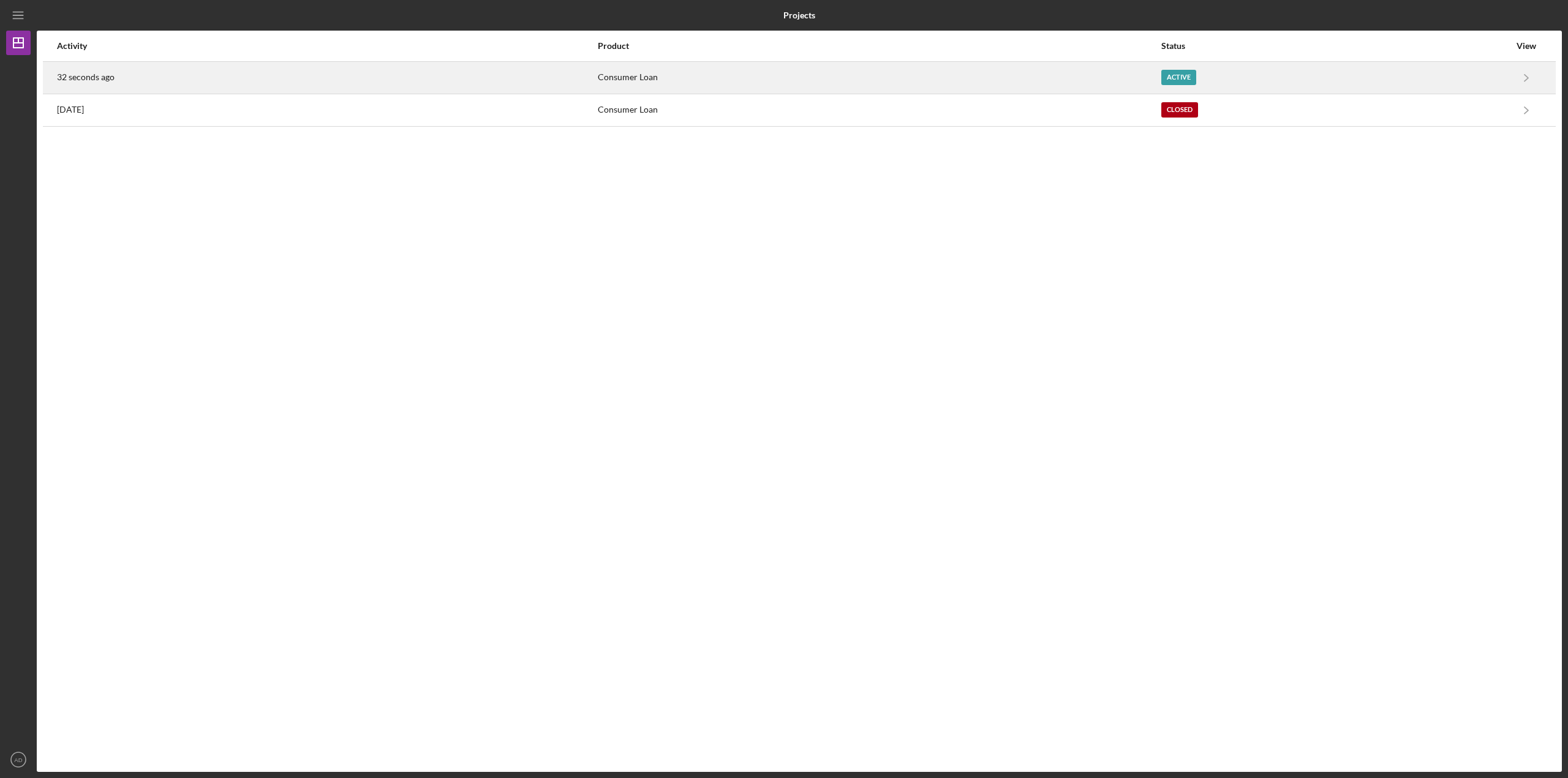
click at [690, 71] on div "Consumer Loan" at bounding box center [878, 78] width 562 height 31
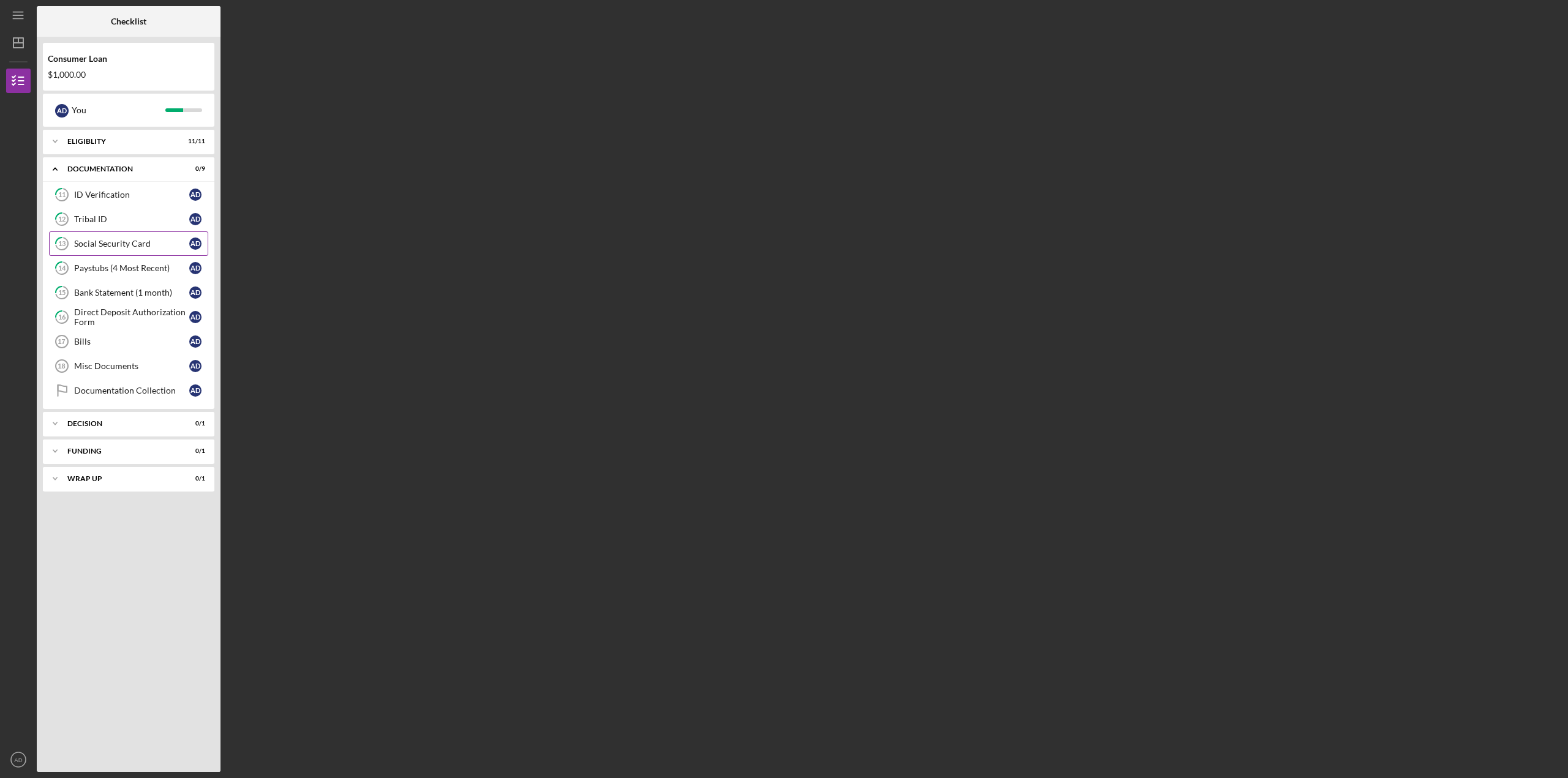
click at [117, 242] on div "Social Security Card" at bounding box center [132, 243] width 115 height 10
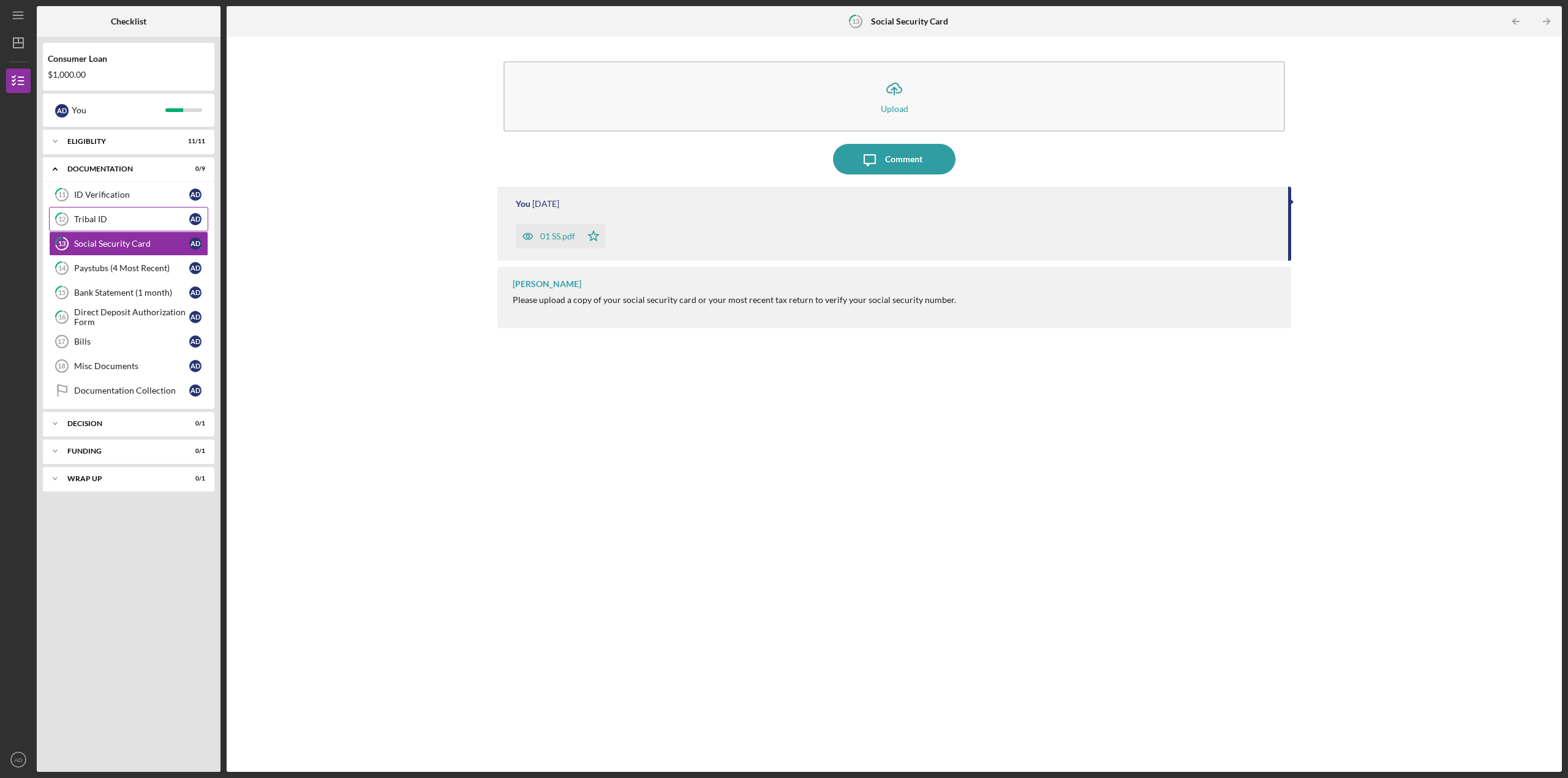
click at [80, 215] on div "Tribal ID" at bounding box center [132, 219] width 115 height 10
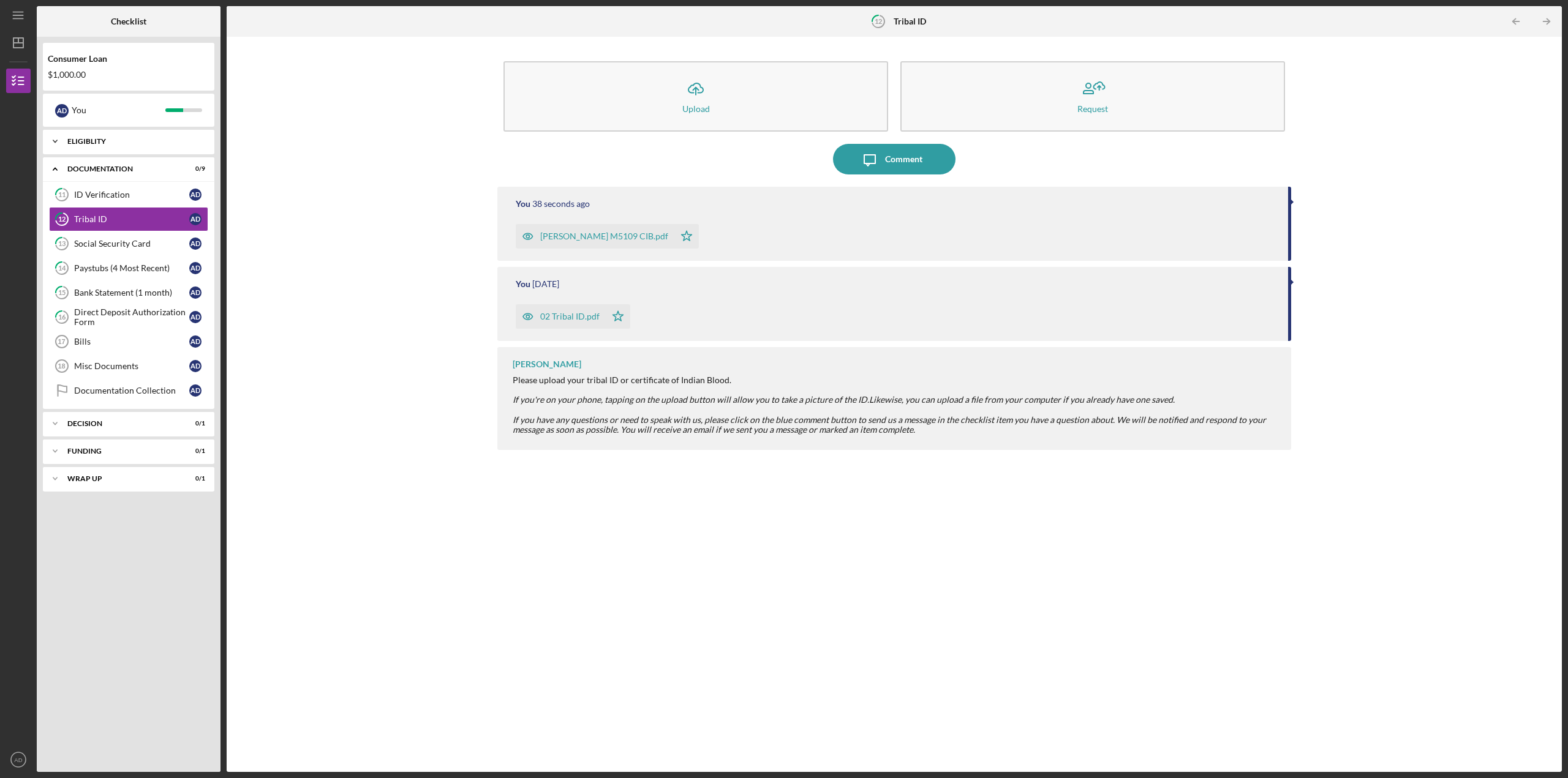
click at [45, 137] on icon "Icon/Expander" at bounding box center [55, 140] width 24 height 24
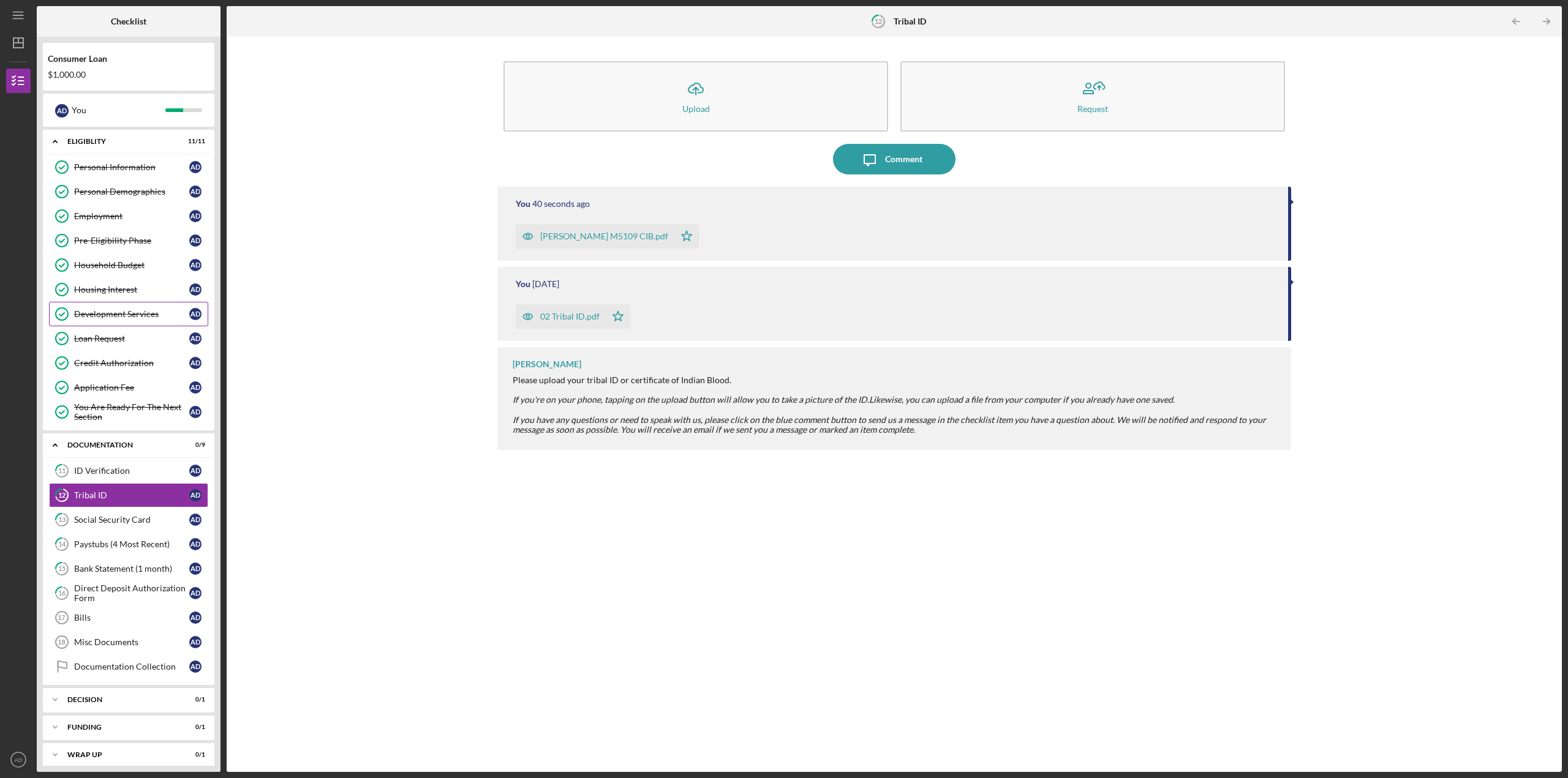
click at [116, 314] on div "Development Services" at bounding box center [132, 314] width 115 height 10
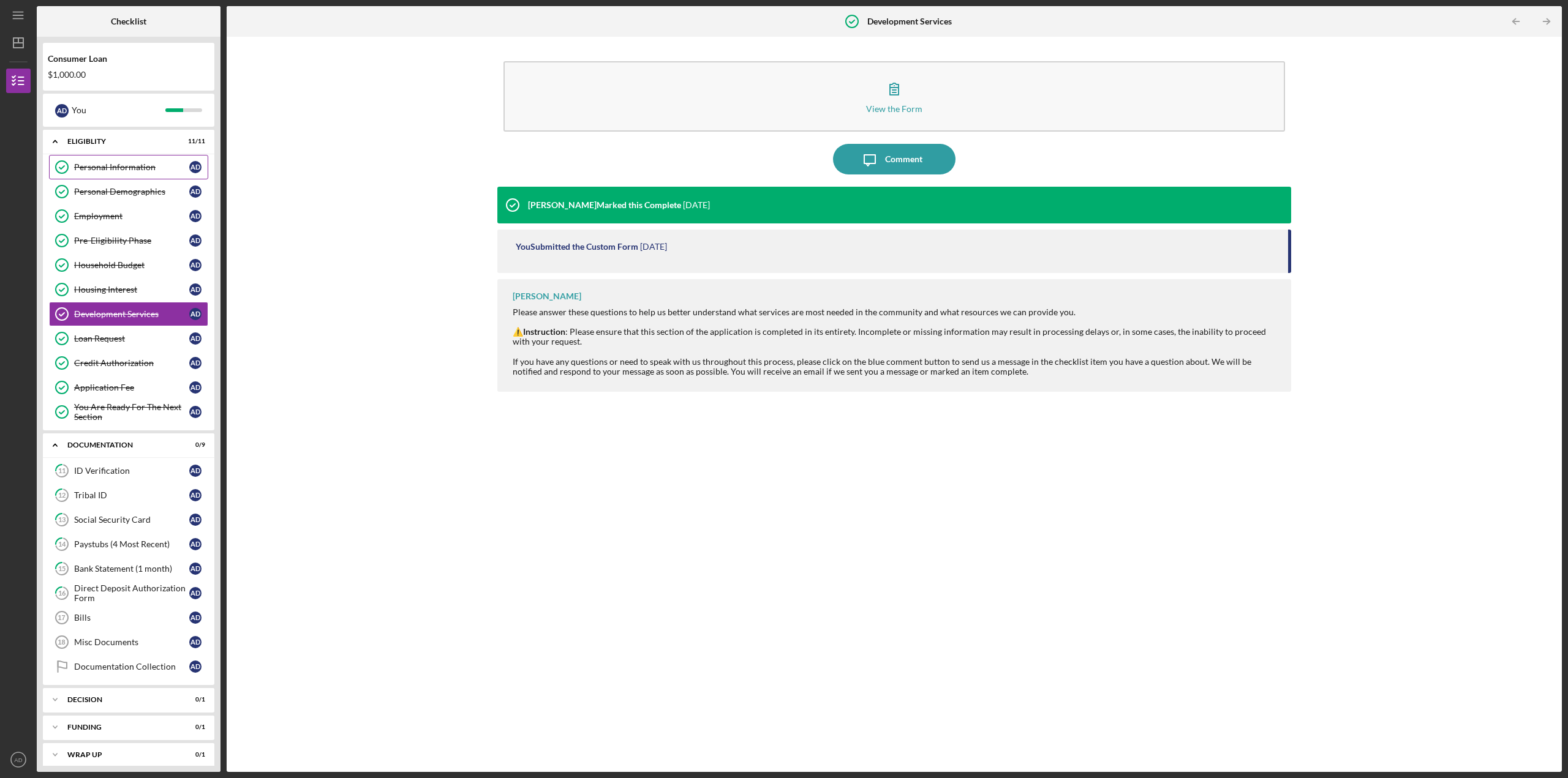
click at [97, 164] on div "Personal Information" at bounding box center [132, 167] width 115 height 10
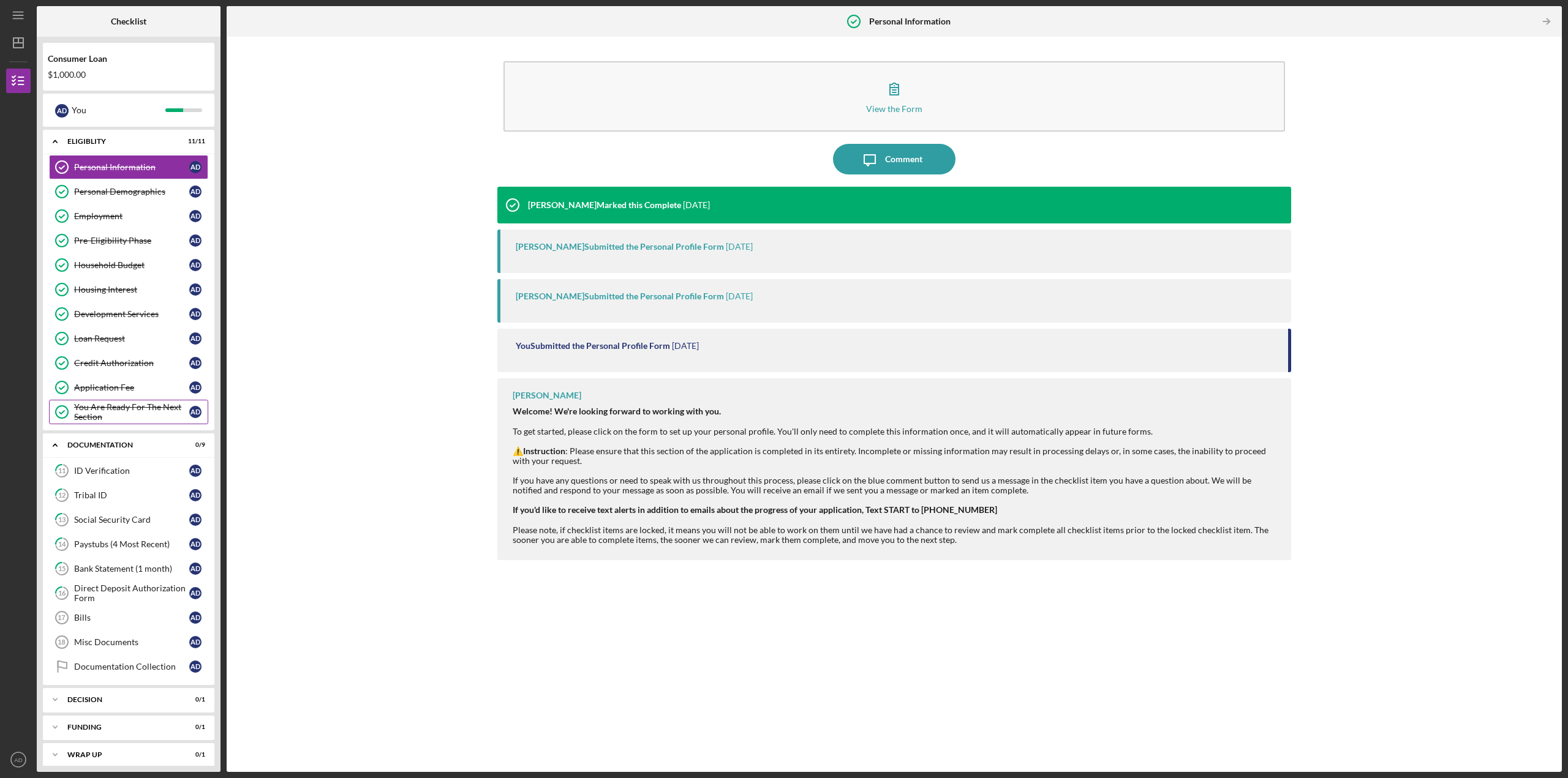
click at [112, 406] on div "You Are Ready For The Next Section" at bounding box center [132, 412] width 115 height 19
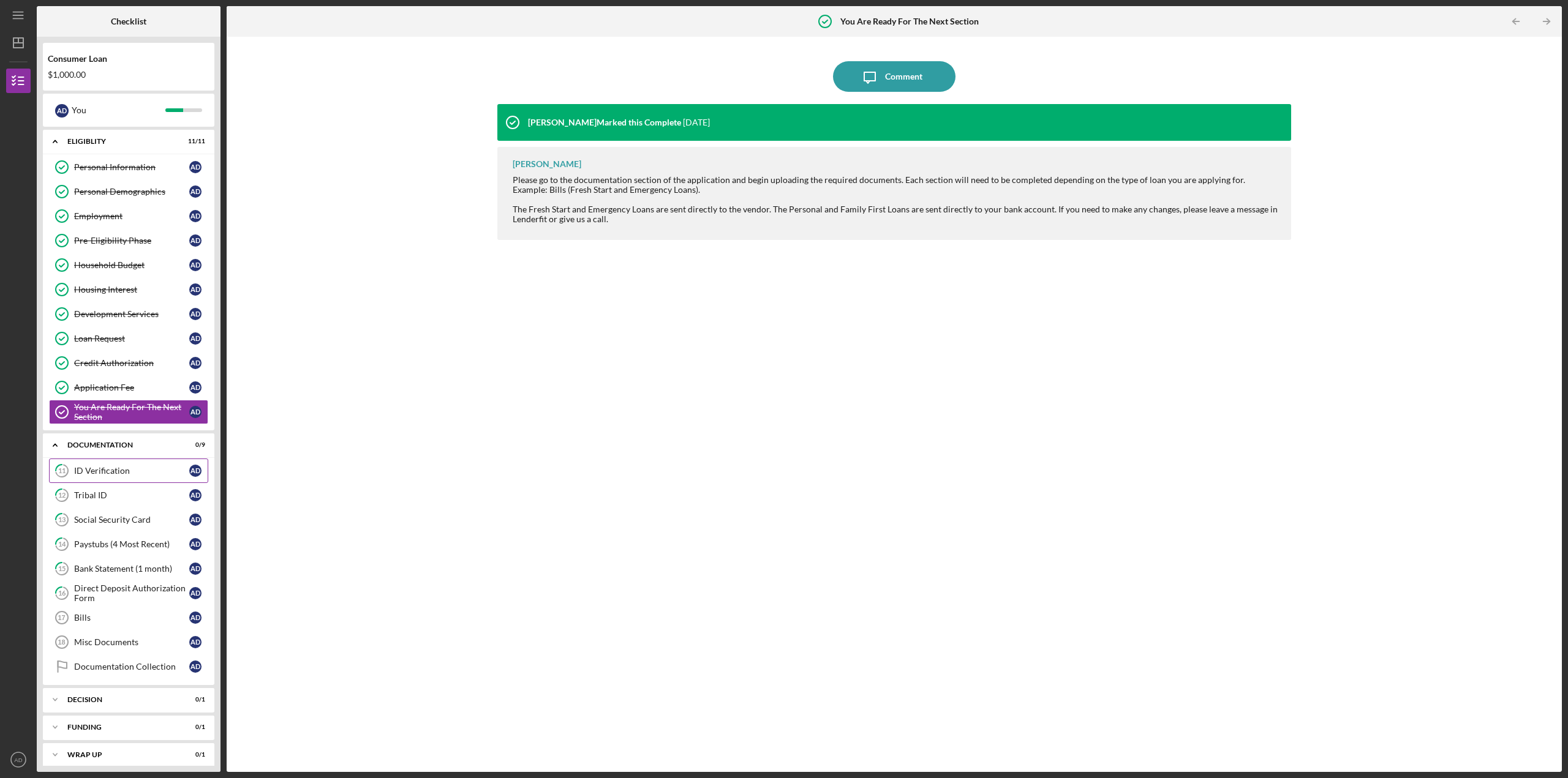
click at [87, 474] on div "ID Verification" at bounding box center [132, 470] width 115 height 10
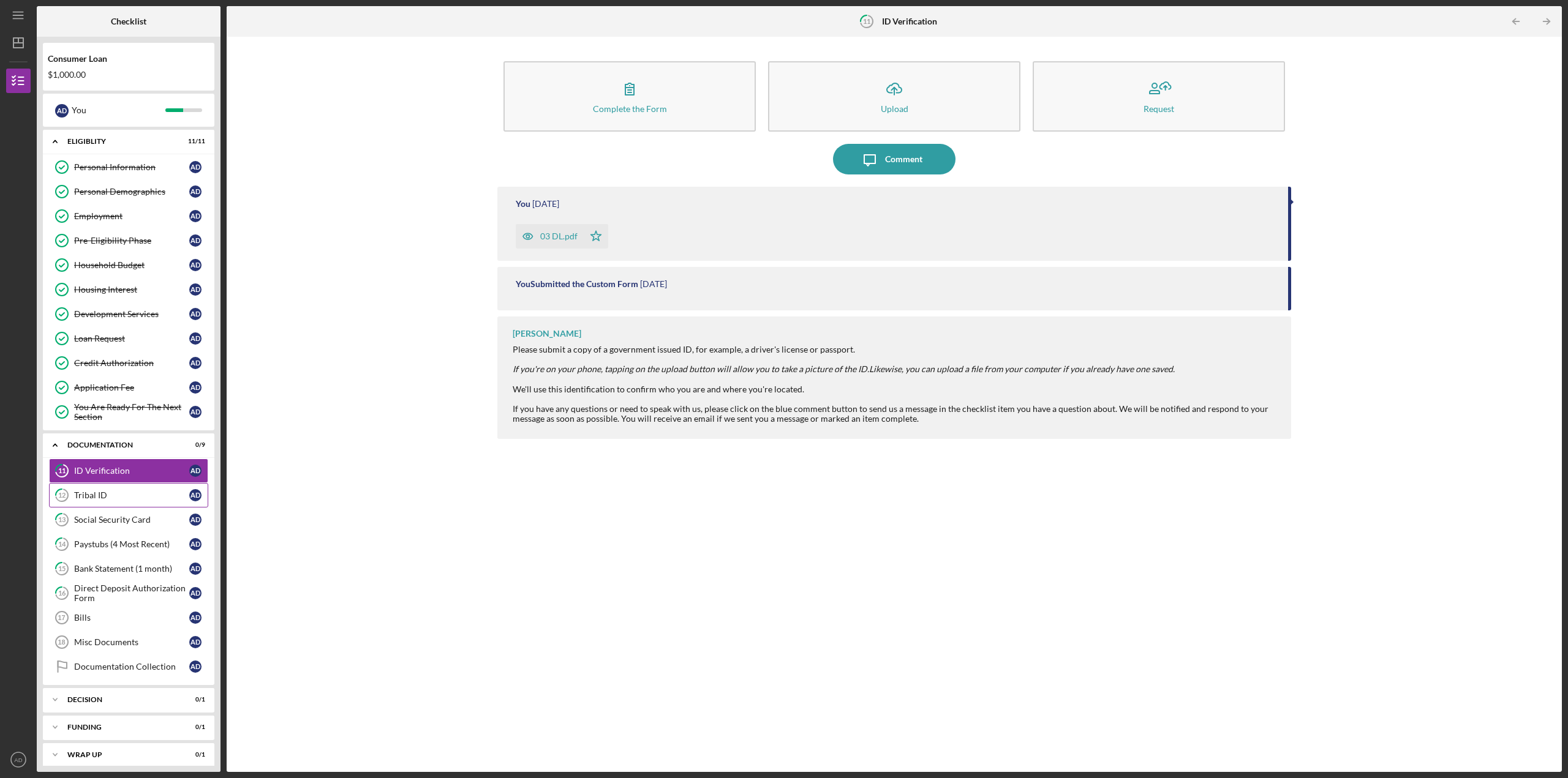
click at [81, 501] on link "12 Tribal ID A D" at bounding box center [129, 494] width 160 height 24
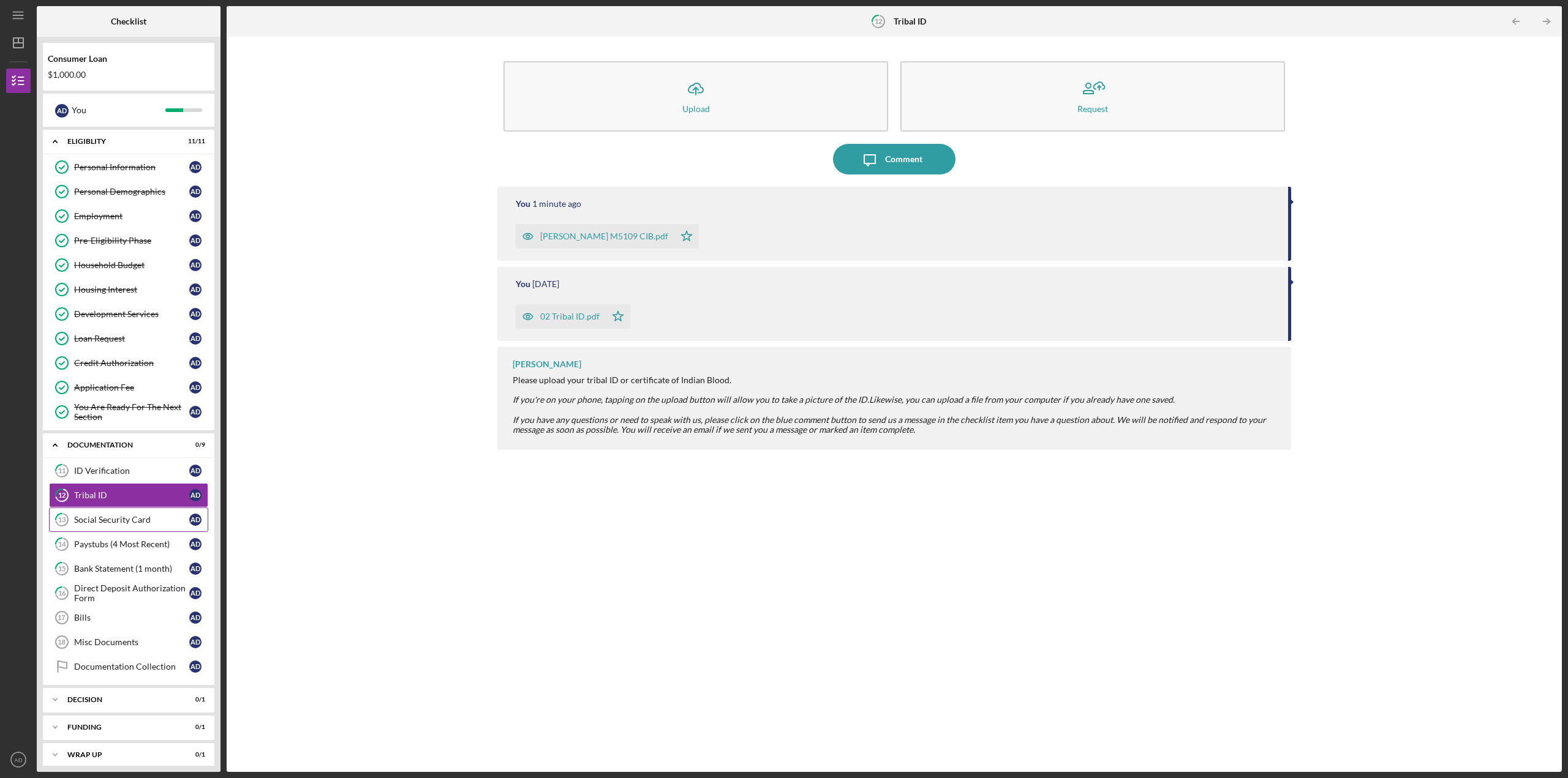
click at [114, 519] on div "Social Security Card" at bounding box center [132, 519] width 115 height 10
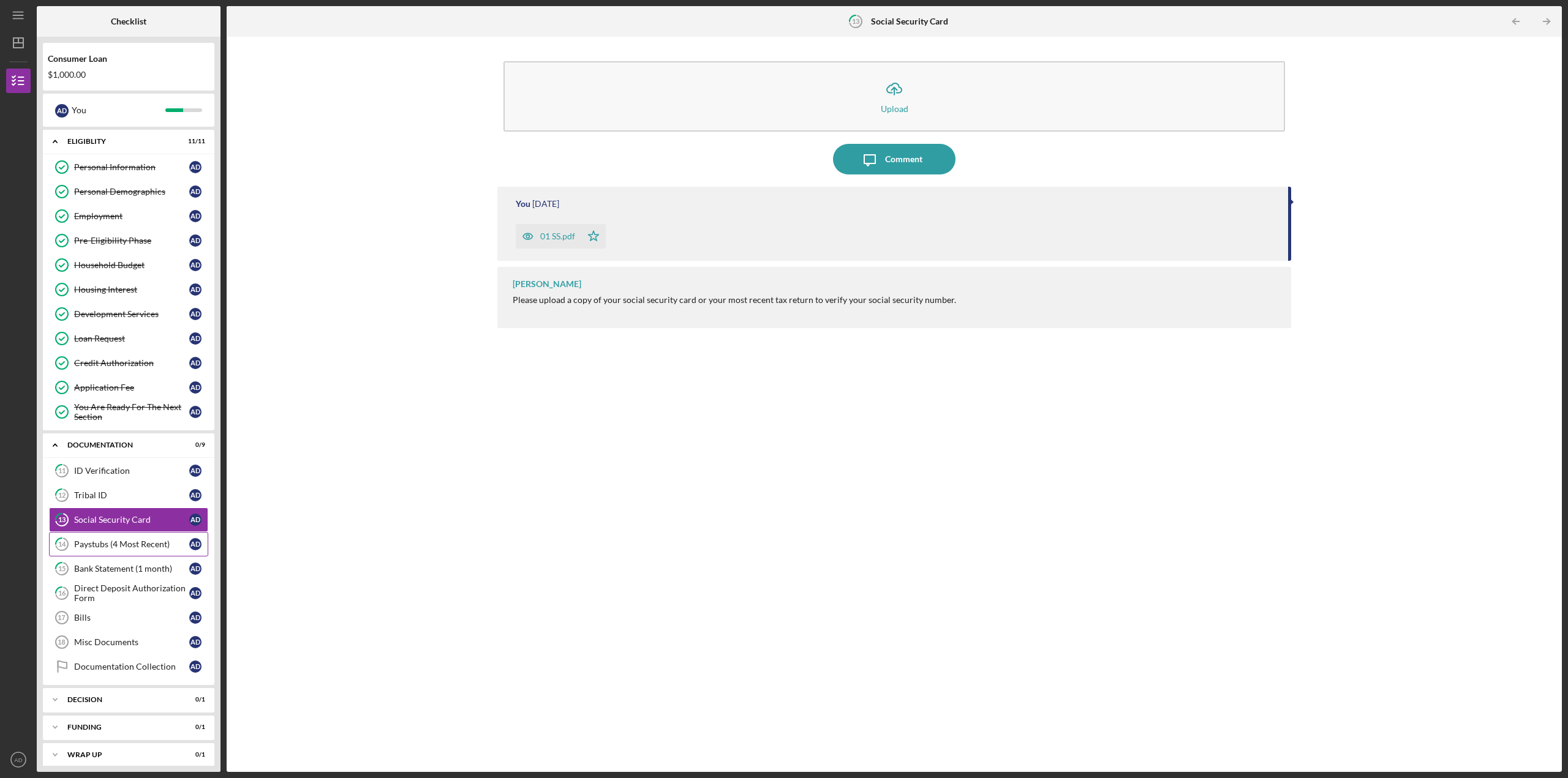
click at [109, 540] on div "Paystubs (4 Most Recent)" at bounding box center [132, 544] width 115 height 10
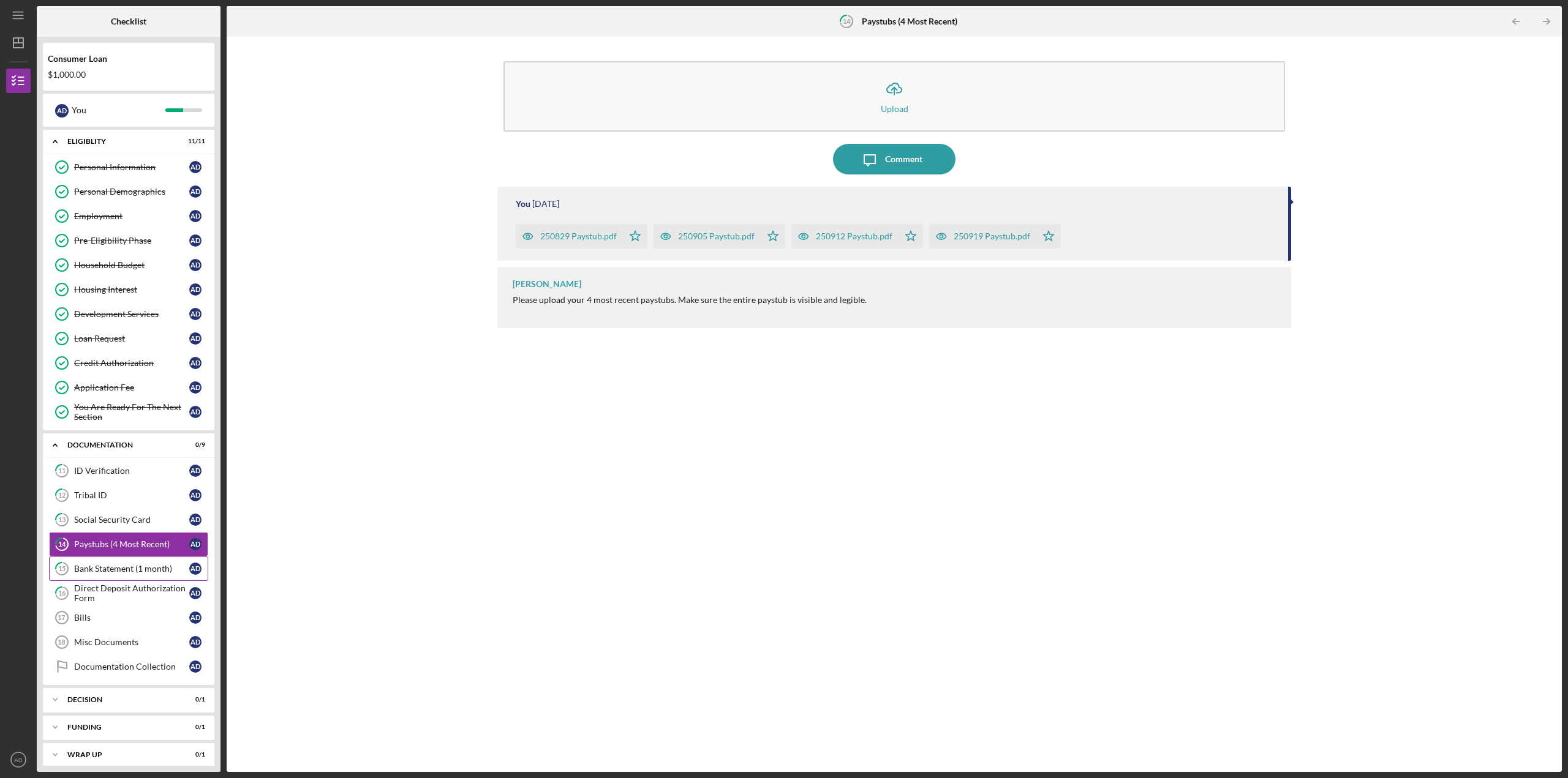
click at [114, 565] on div "Bank Statement (1 month)" at bounding box center [132, 568] width 115 height 10
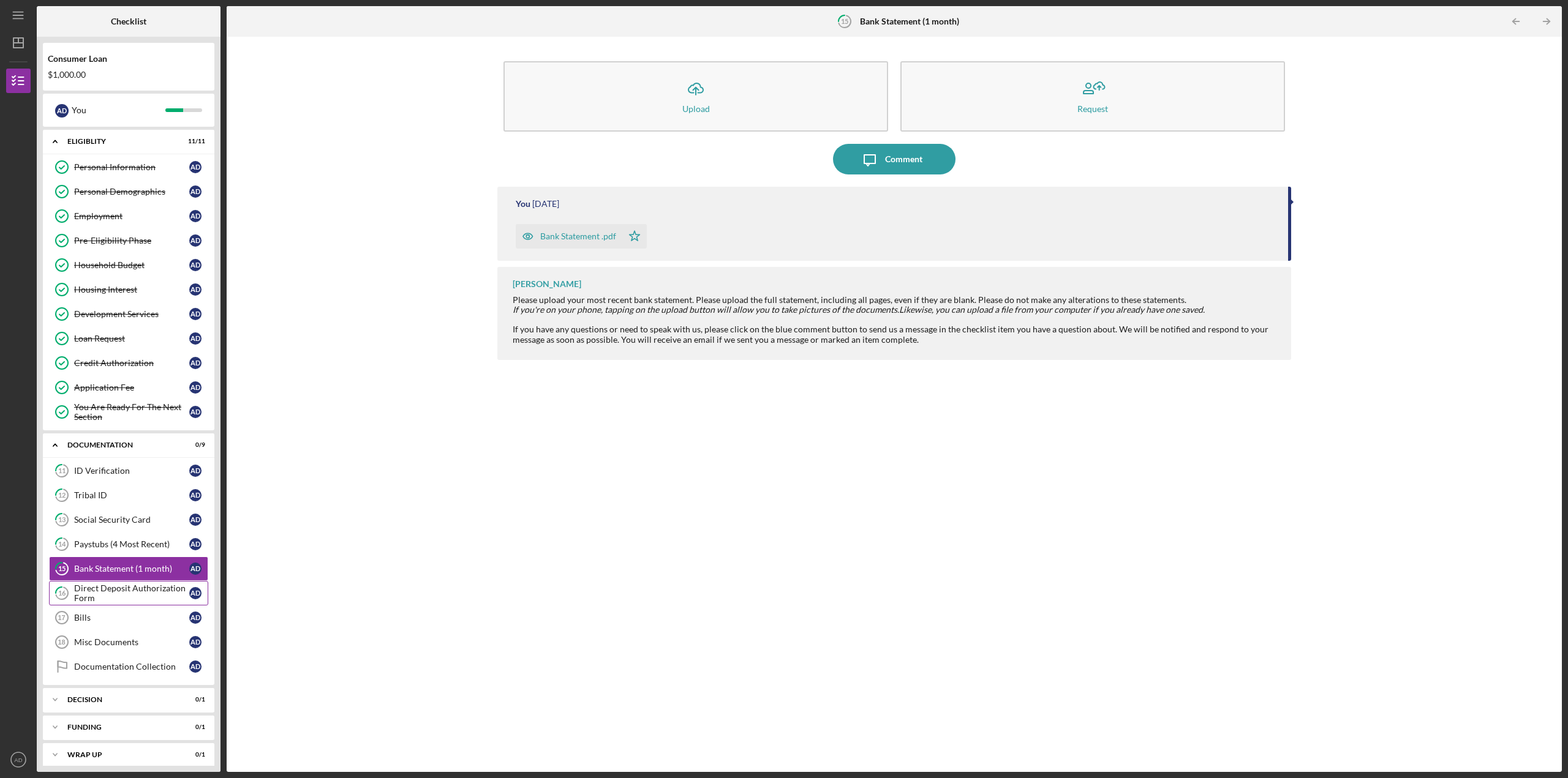
click at [115, 596] on div "Direct Deposit Authorization Form" at bounding box center [132, 593] width 115 height 19
